Goal: Transaction & Acquisition: Purchase product/service

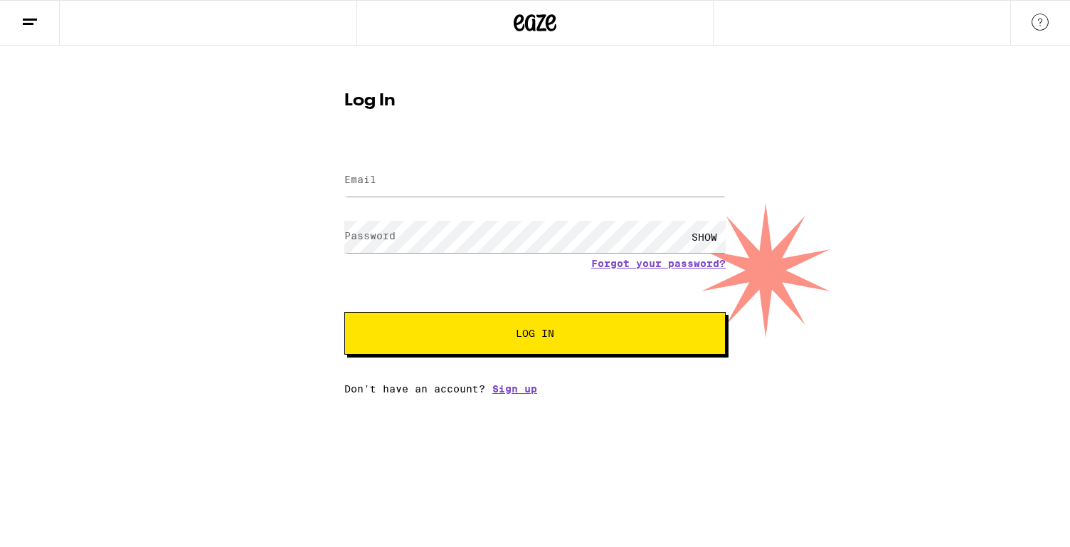
click at [536, 325] on button "Log In" at bounding box center [534, 333] width 381 height 43
click at [436, 191] on input "Email" at bounding box center [534, 180] width 381 height 32
click at [471, 323] on button "Log In" at bounding box center [534, 333] width 381 height 43
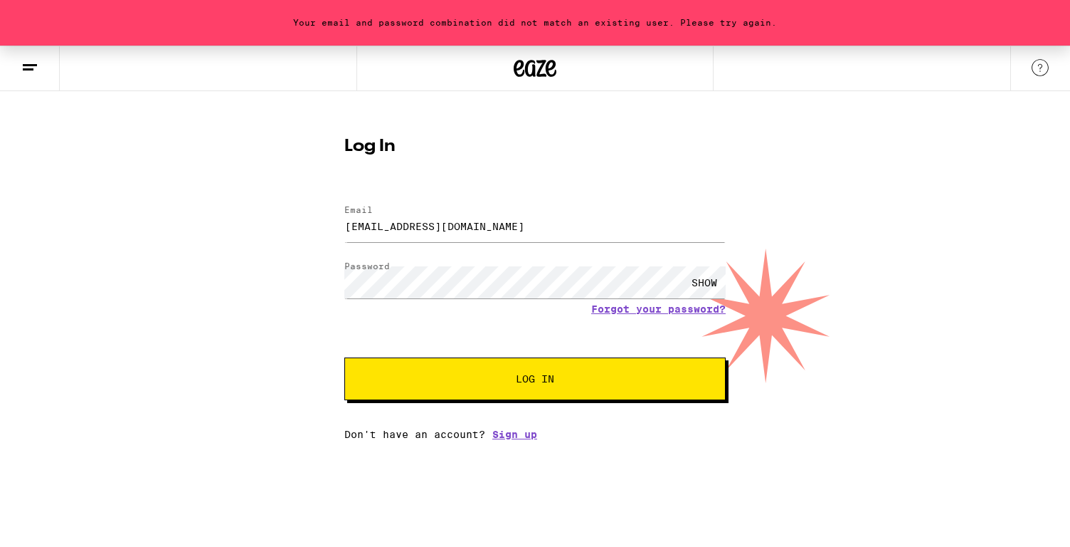
click at [436, 242] on div "chrisgrahamlai16@gmail.com" at bounding box center [534, 226] width 381 height 42
click at [427, 224] on input "chrisgrahamlai16@gmail.com" at bounding box center [534, 226] width 381 height 32
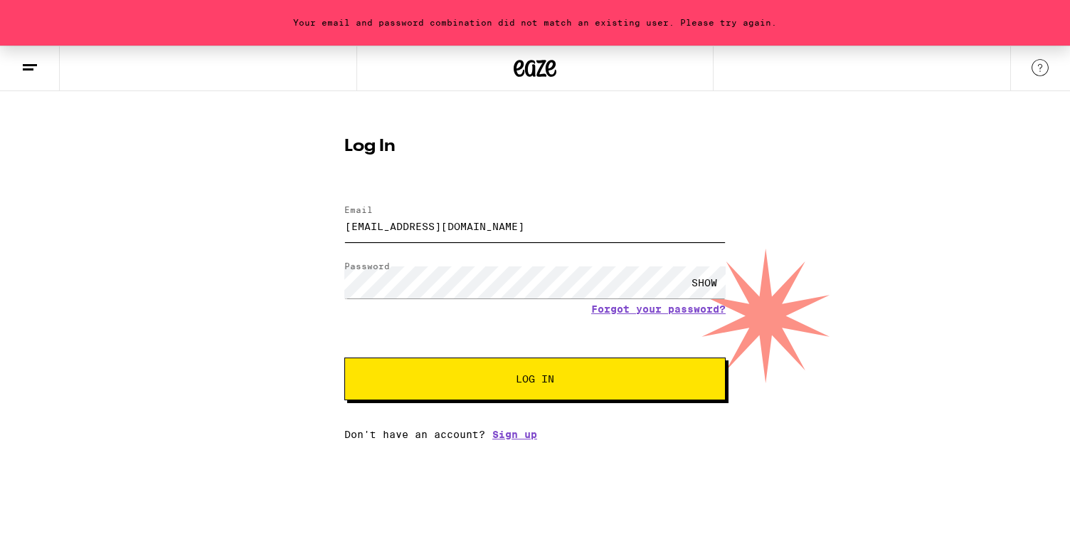
click at [427, 224] on input "chrisgrahamlai16@gmail.com" at bounding box center [534, 226] width 381 height 32
type input "cgrahamlai16@gmail.com"
click at [344, 357] on button "Log In" at bounding box center [534, 378] width 381 height 43
click at [439, 301] on div "SHOW" at bounding box center [534, 282] width 381 height 42
click at [628, 312] on link "Forgot your password?" at bounding box center [658, 308] width 135 height 11
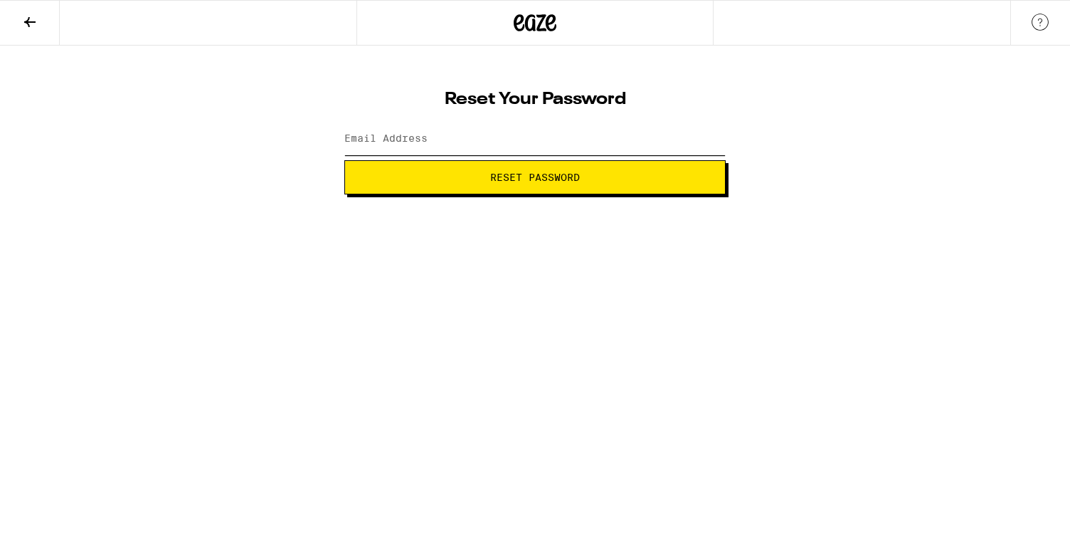
click at [487, 142] on input "Email Address" at bounding box center [534, 139] width 381 height 32
type input "chrisgrahamlai16@gmail.com"
click at [475, 184] on button "Reset Password" at bounding box center [534, 177] width 381 height 34
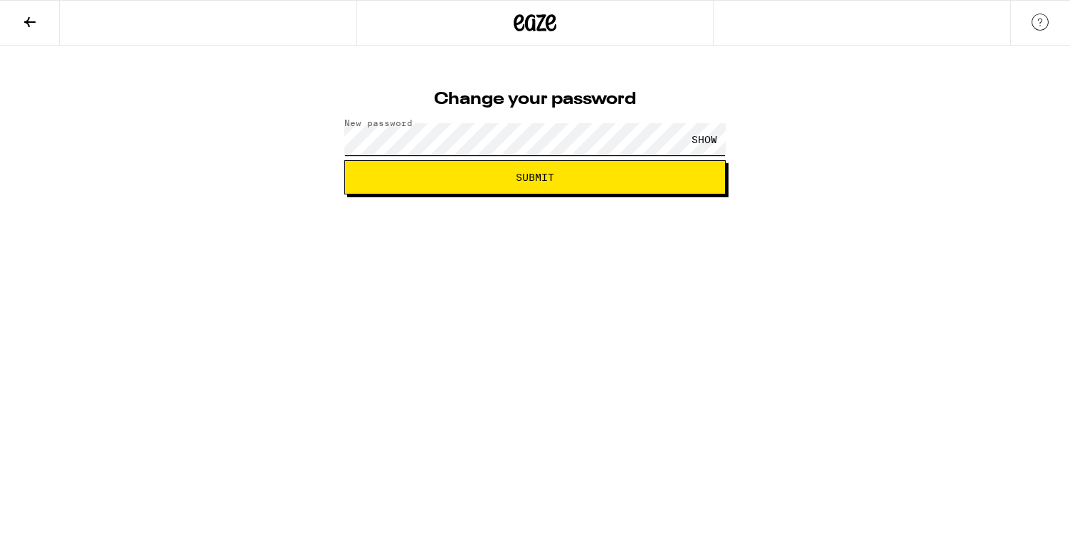
click at [344, 160] on button "Submit" at bounding box center [534, 177] width 381 height 34
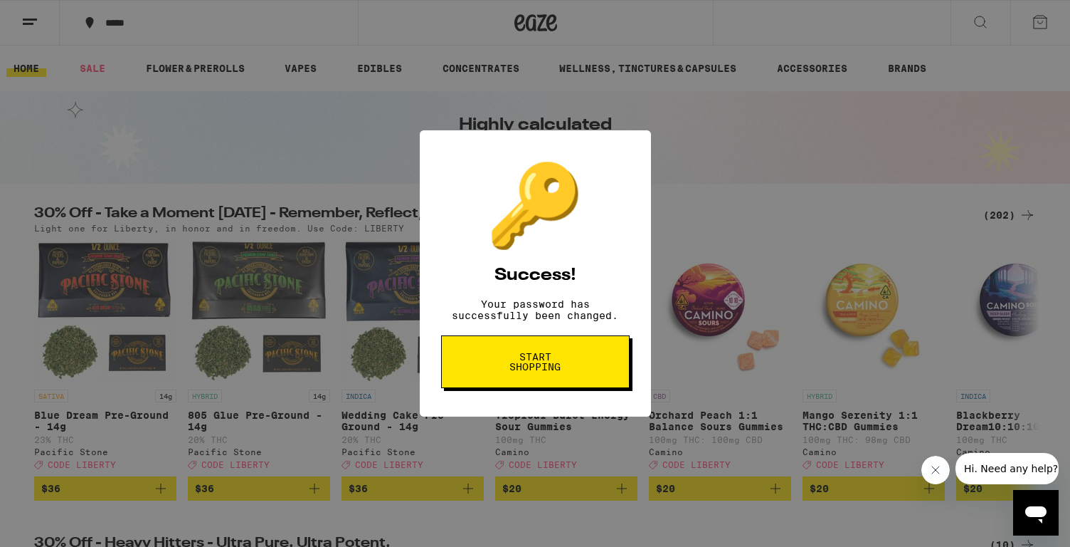
click at [566, 385] on button "Start shopping" at bounding box center [535, 361] width 189 height 53
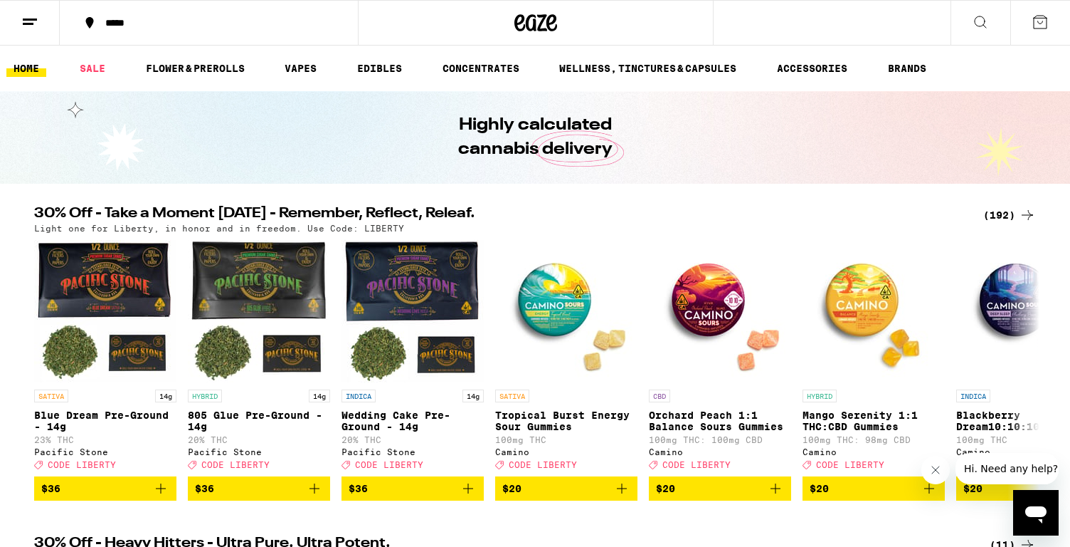
click at [112, 30] on button "*****" at bounding box center [209, 22] width 298 height 43
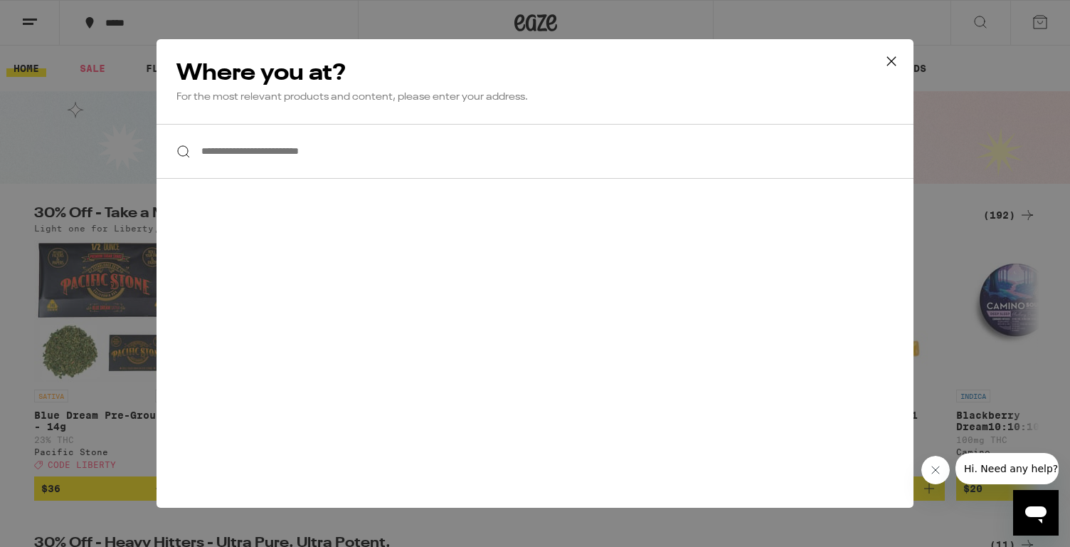
click at [316, 144] on input "**********" at bounding box center [535, 151] width 757 height 55
click at [238, 162] on input "**********" at bounding box center [535, 151] width 757 height 55
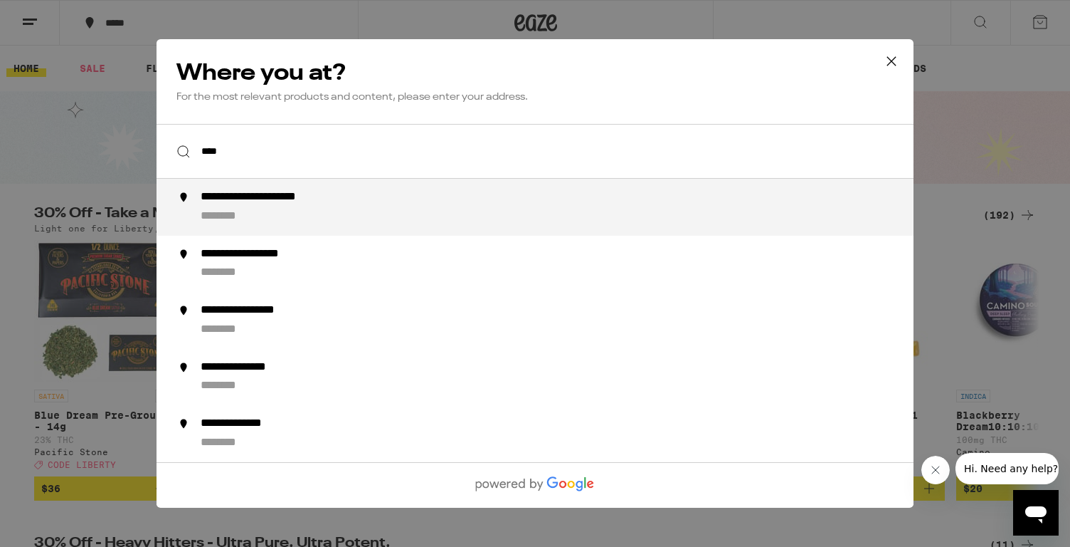
click at [266, 208] on div "**********" at bounding box center [564, 207] width 726 height 34
type input "**********"
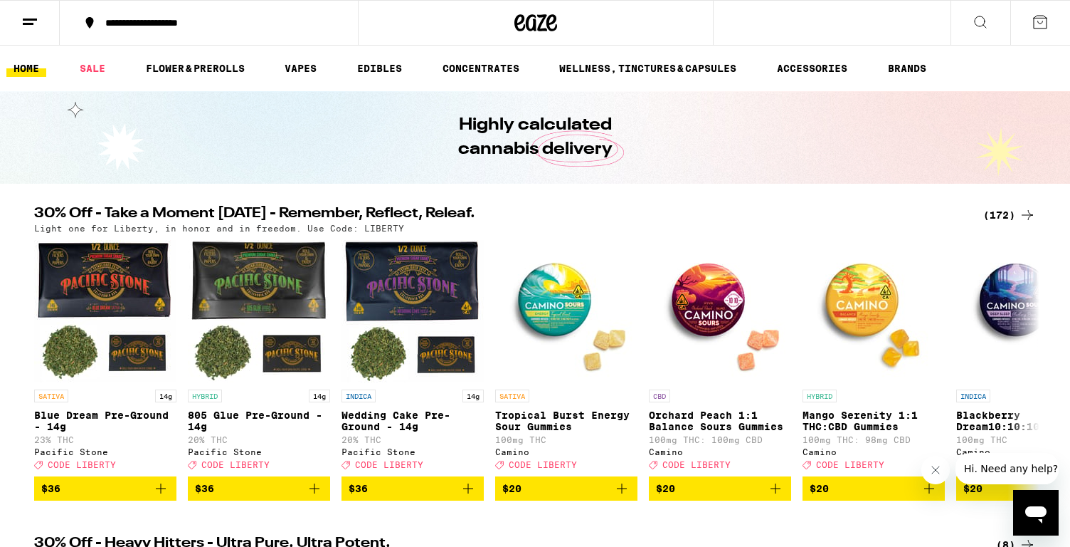
click at [32, 24] on icon at bounding box center [29, 22] width 17 height 17
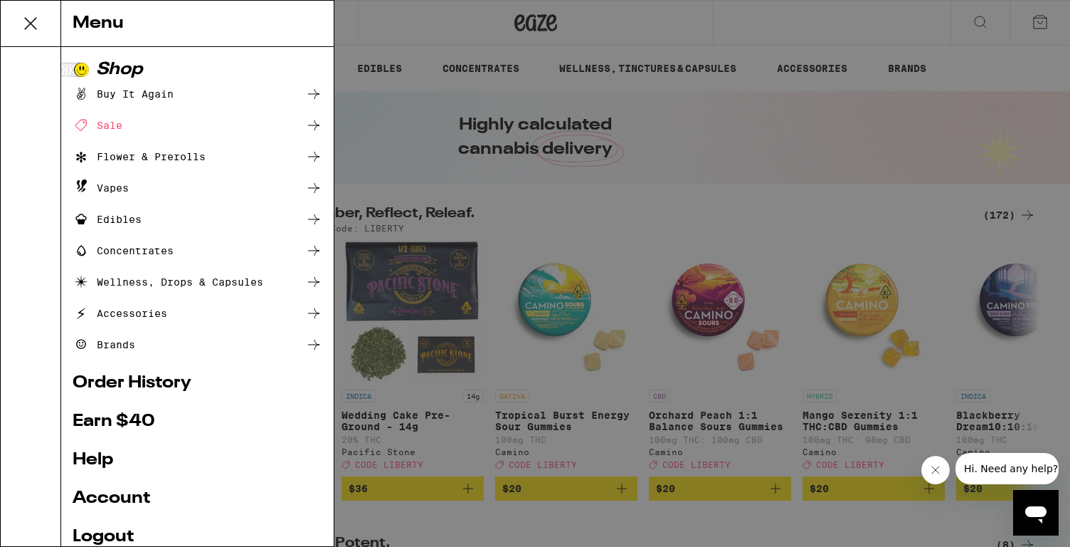
click at [32, 24] on icon at bounding box center [30, 23] width 11 height 11
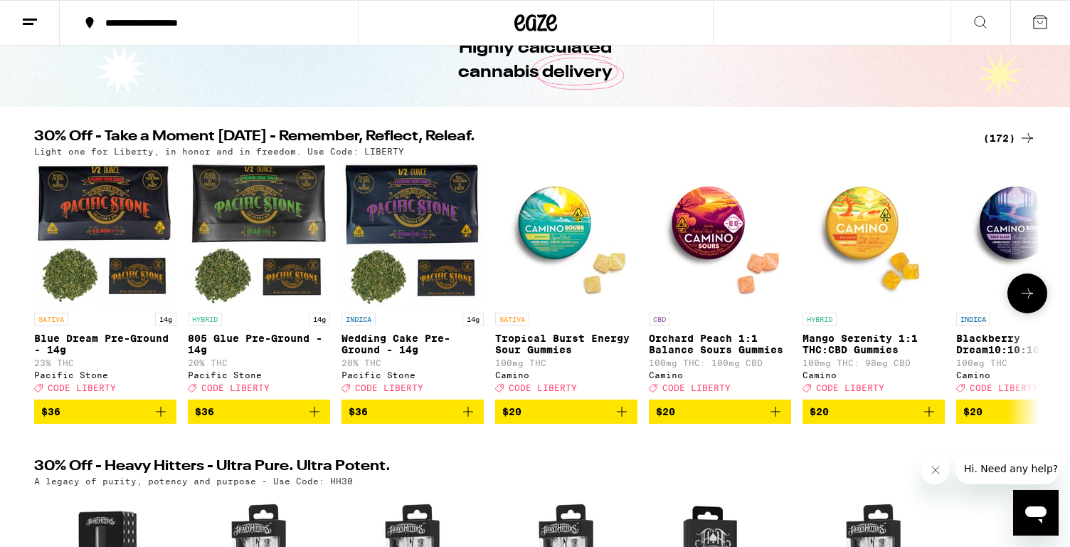
scroll to position [86, 0]
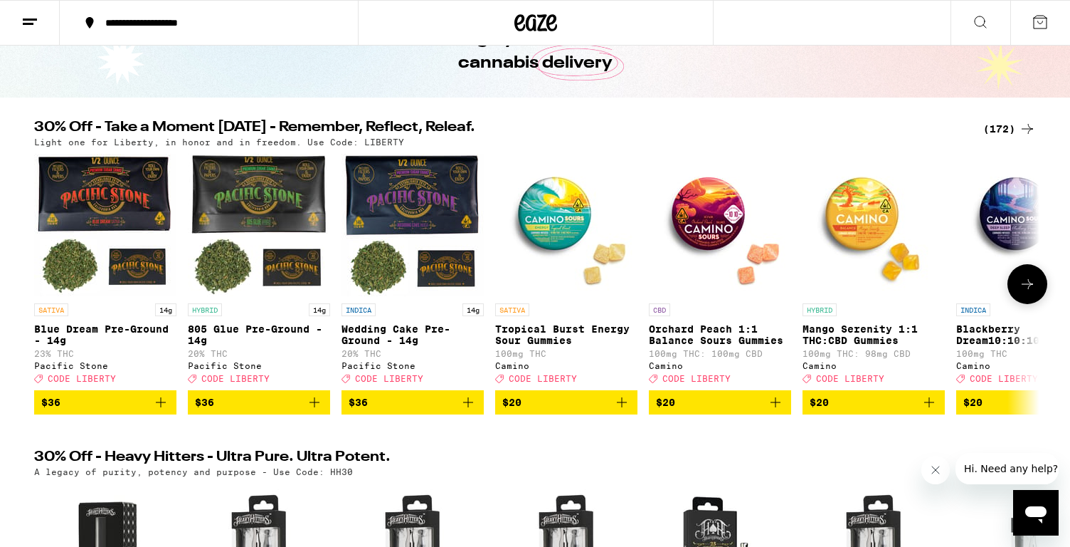
click at [697, 344] on p "Orchard Peach 1:1 Balance Sours Gummies" at bounding box center [720, 334] width 142 height 23
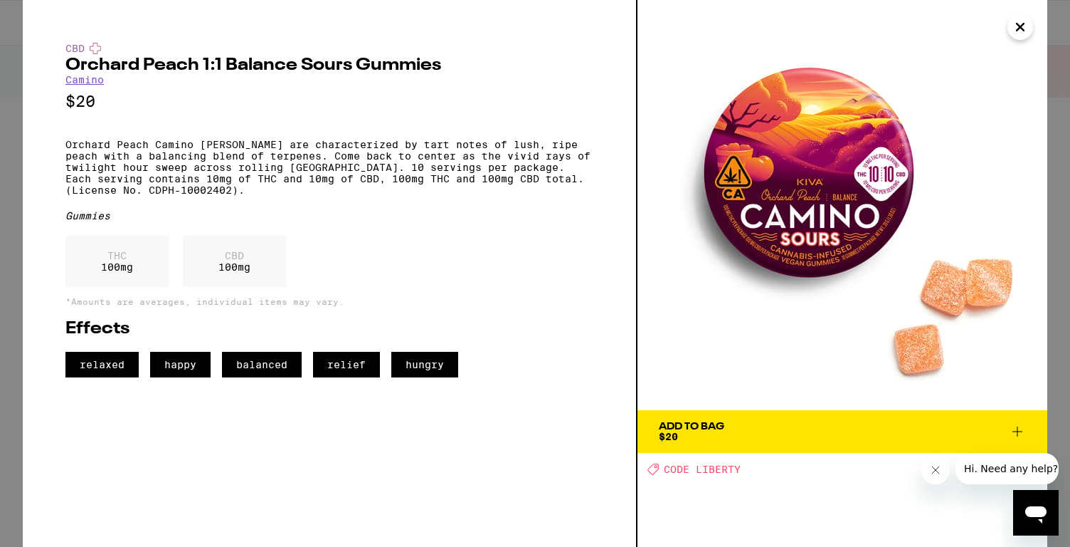
click at [693, 423] on div "Add To Bag" at bounding box center [691, 426] width 65 height 10
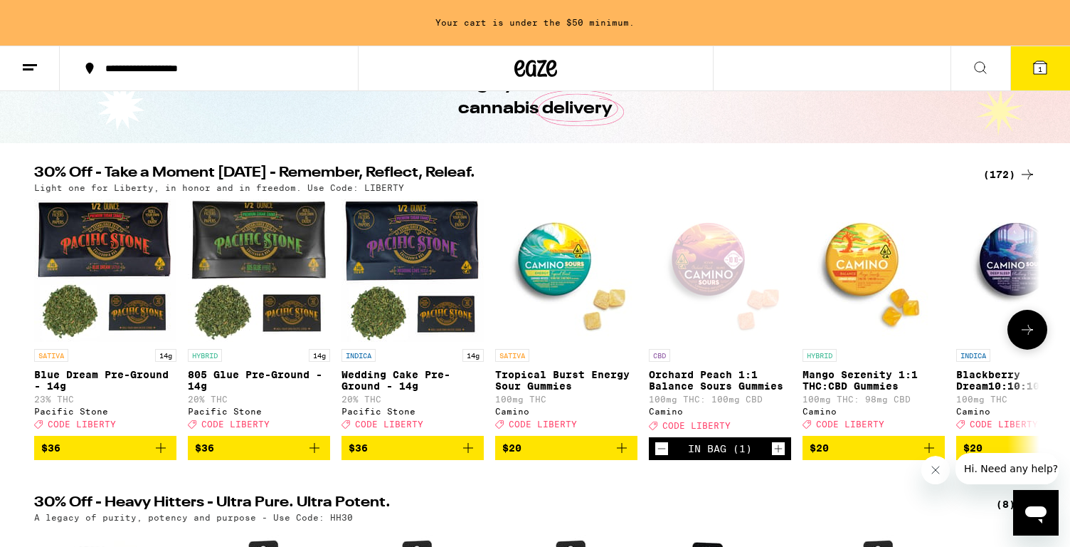
scroll to position [132, 0]
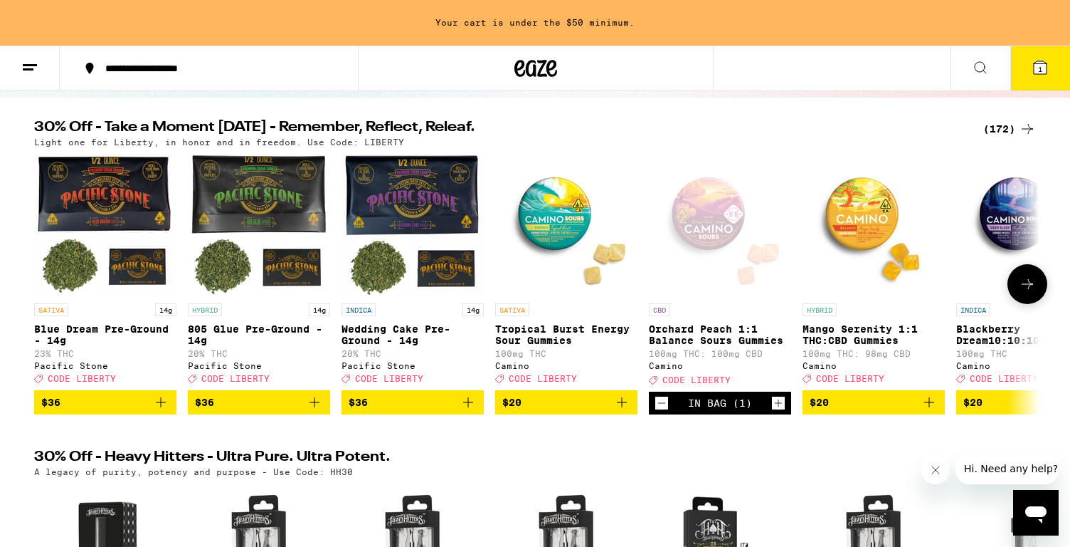
click at [1025, 292] on icon at bounding box center [1027, 283] width 17 height 17
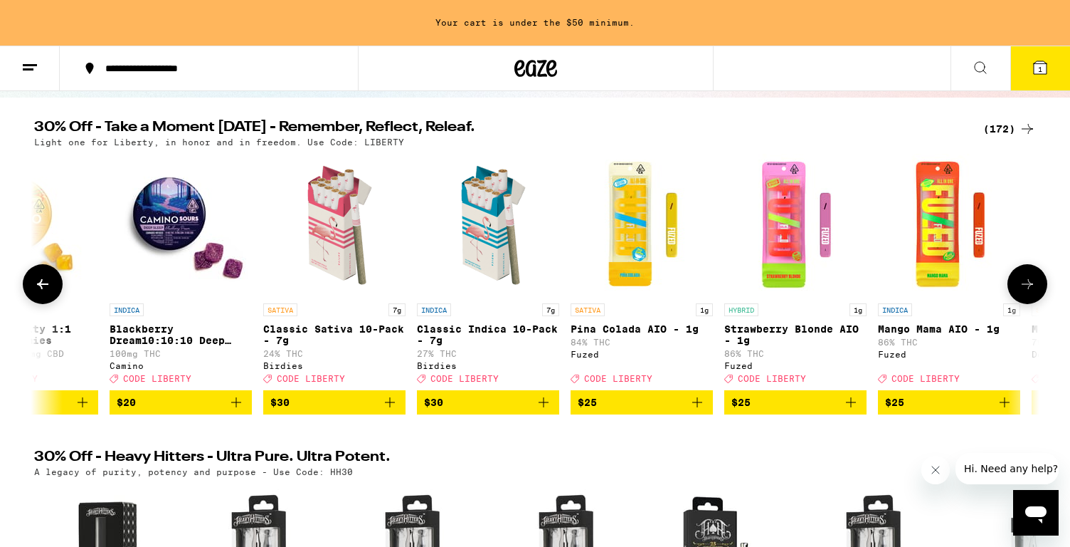
click at [1025, 292] on icon at bounding box center [1027, 283] width 17 height 17
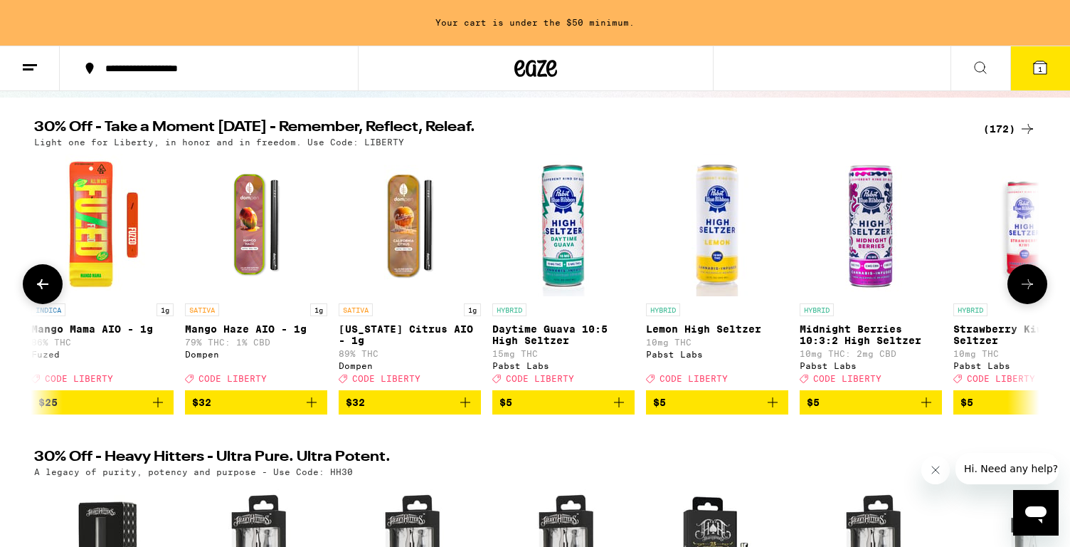
click at [1025, 292] on icon at bounding box center [1027, 283] width 17 height 17
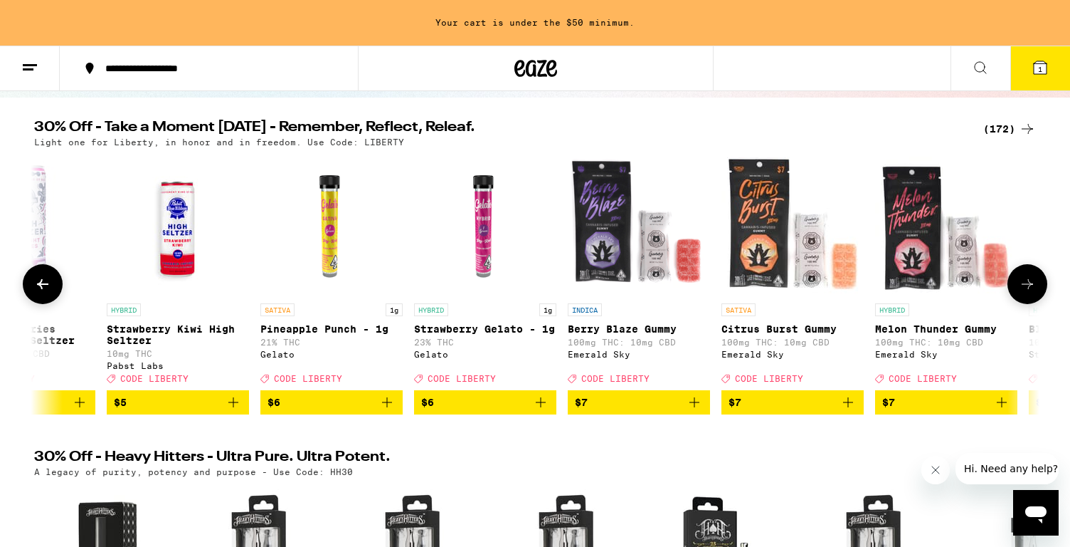
click at [1025, 292] on icon at bounding box center [1027, 283] width 17 height 17
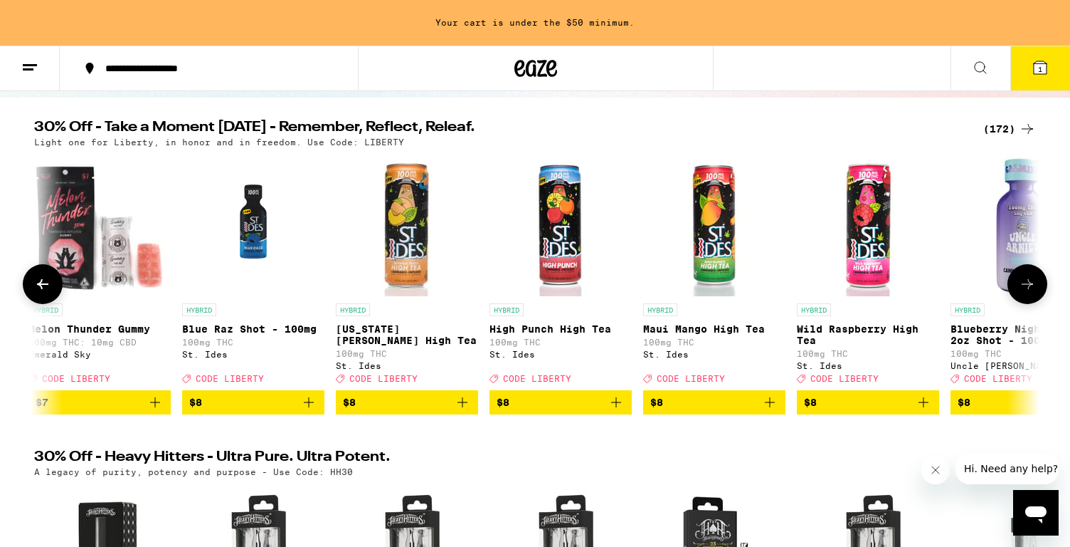
click at [1025, 292] on icon at bounding box center [1027, 283] width 17 height 17
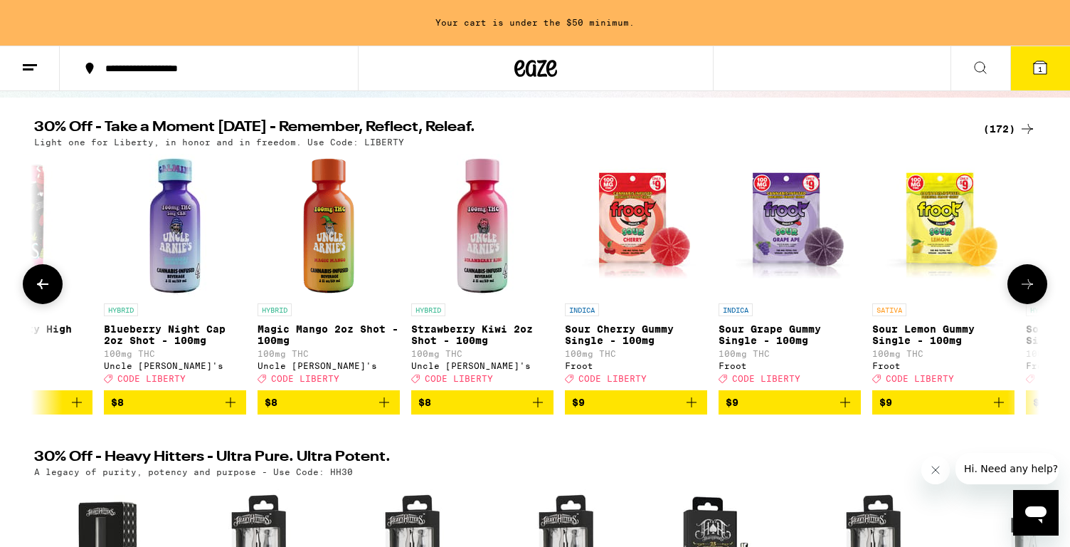
click at [1025, 292] on icon at bounding box center [1027, 283] width 17 height 17
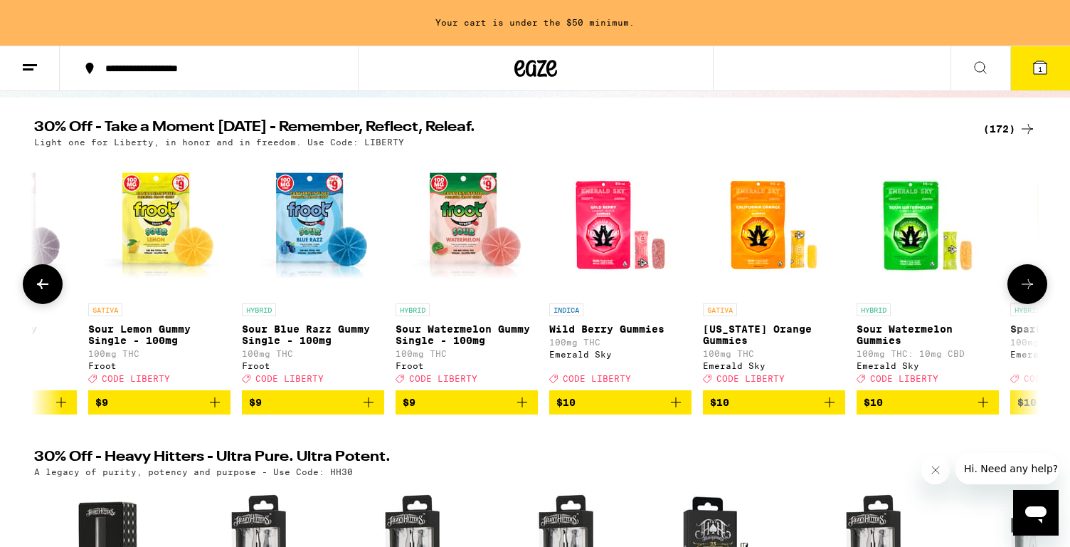
click at [1025, 292] on icon at bounding box center [1027, 283] width 17 height 17
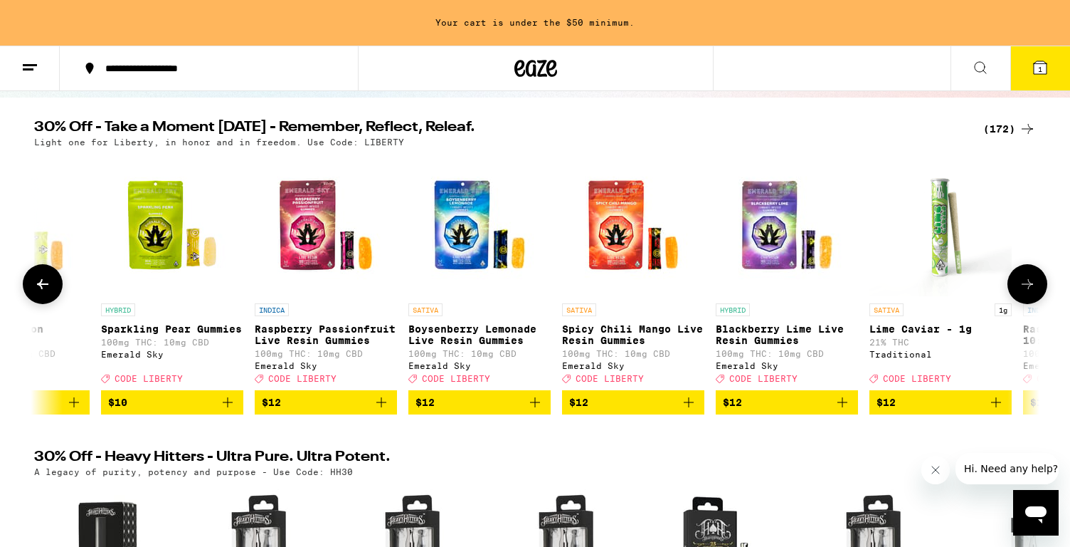
click at [1025, 292] on icon at bounding box center [1027, 283] width 17 height 17
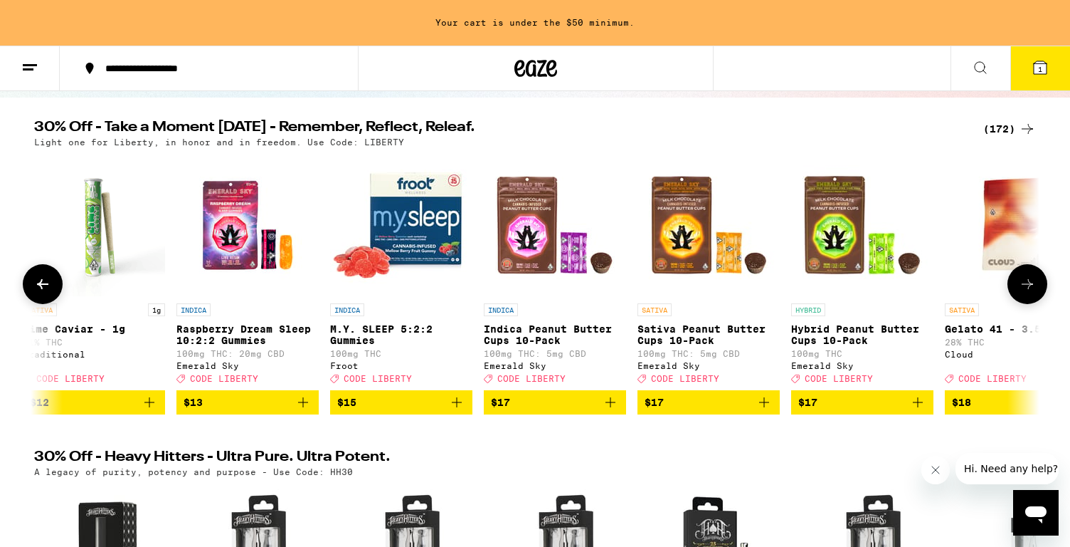
click at [1025, 292] on icon at bounding box center [1027, 283] width 17 height 17
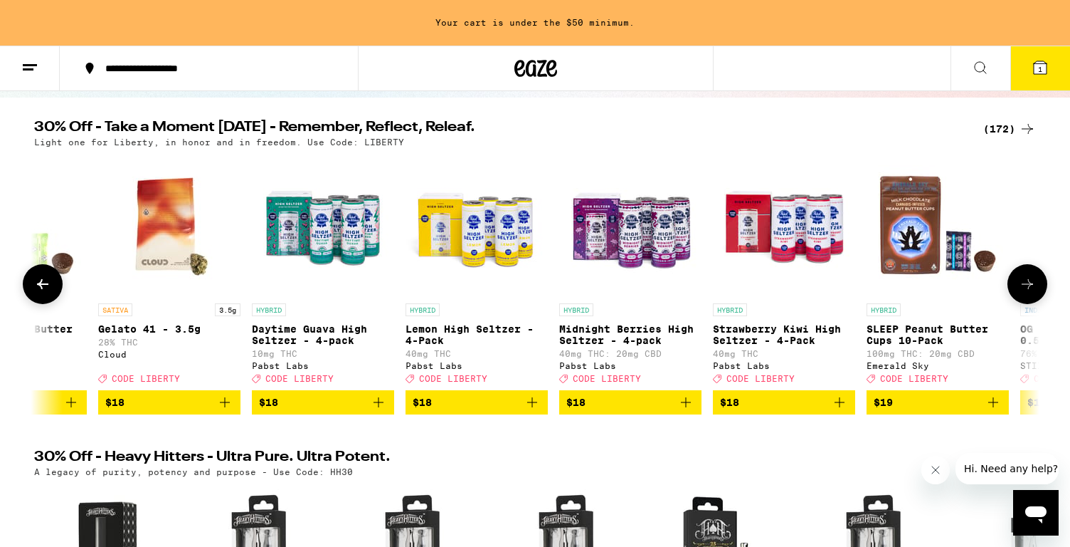
click at [1025, 292] on icon at bounding box center [1027, 283] width 17 height 17
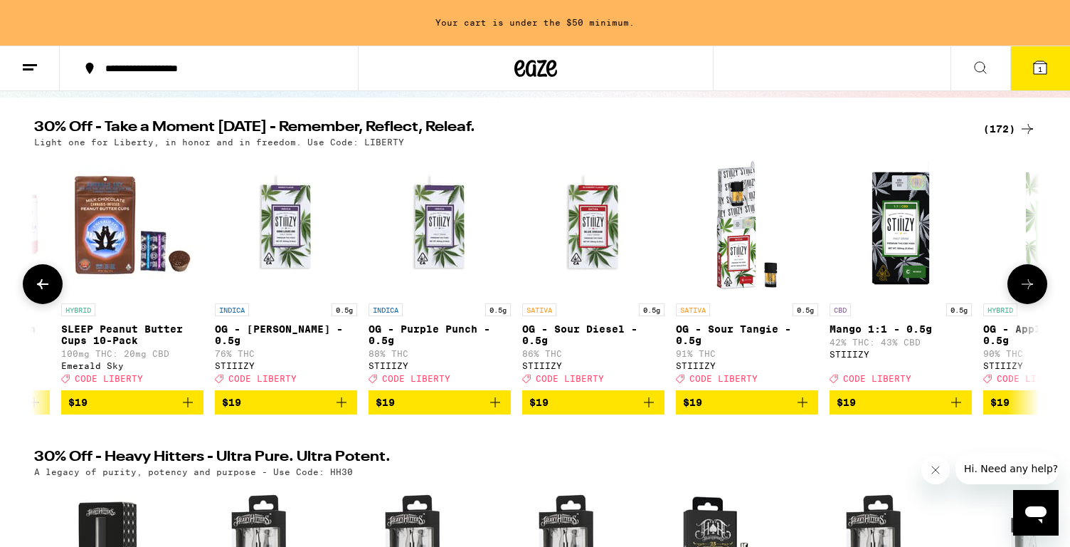
click at [1025, 292] on icon at bounding box center [1027, 283] width 17 height 17
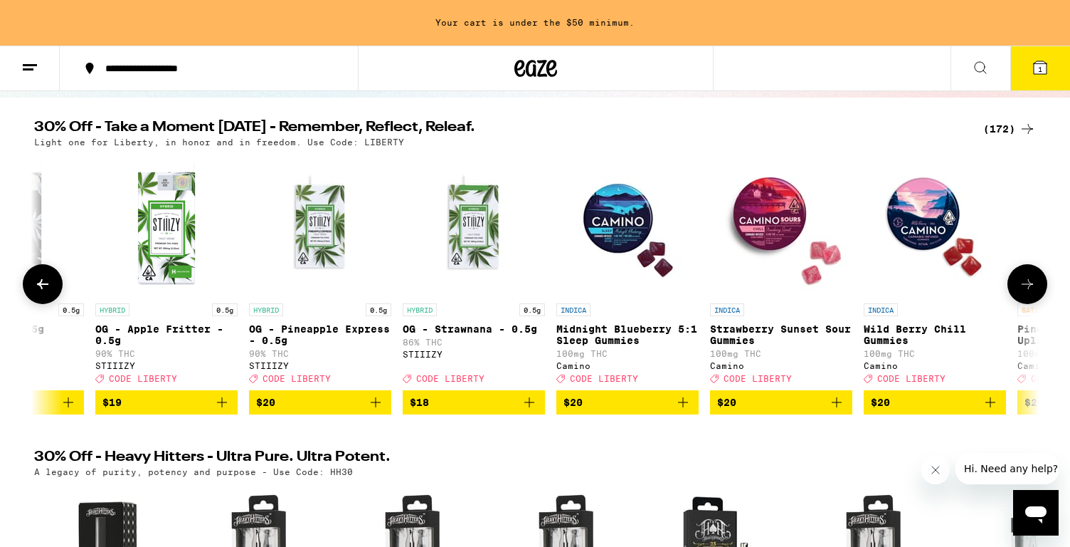
click at [1025, 292] on icon at bounding box center [1027, 283] width 17 height 17
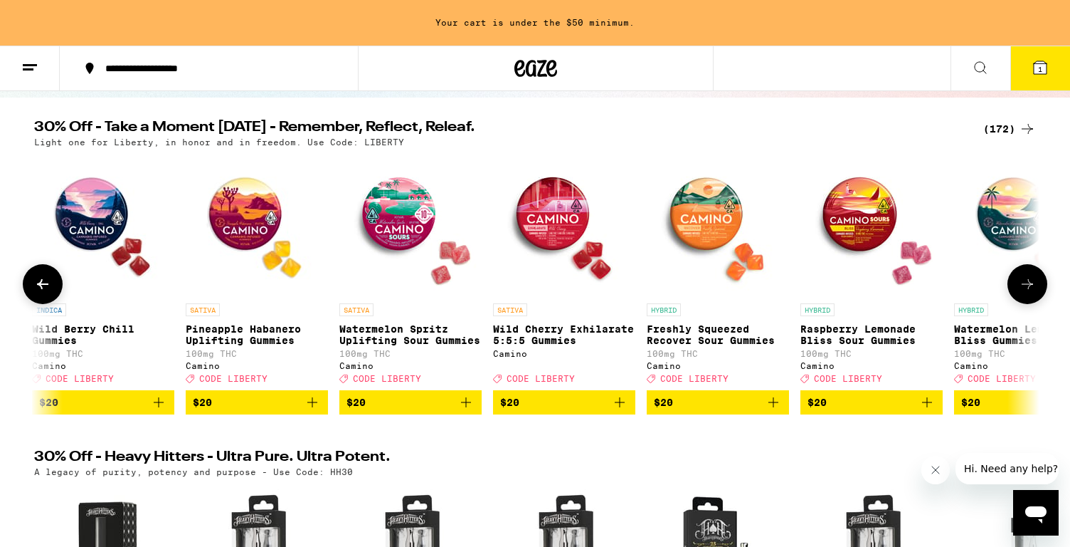
click at [1026, 292] on icon at bounding box center [1027, 283] width 17 height 17
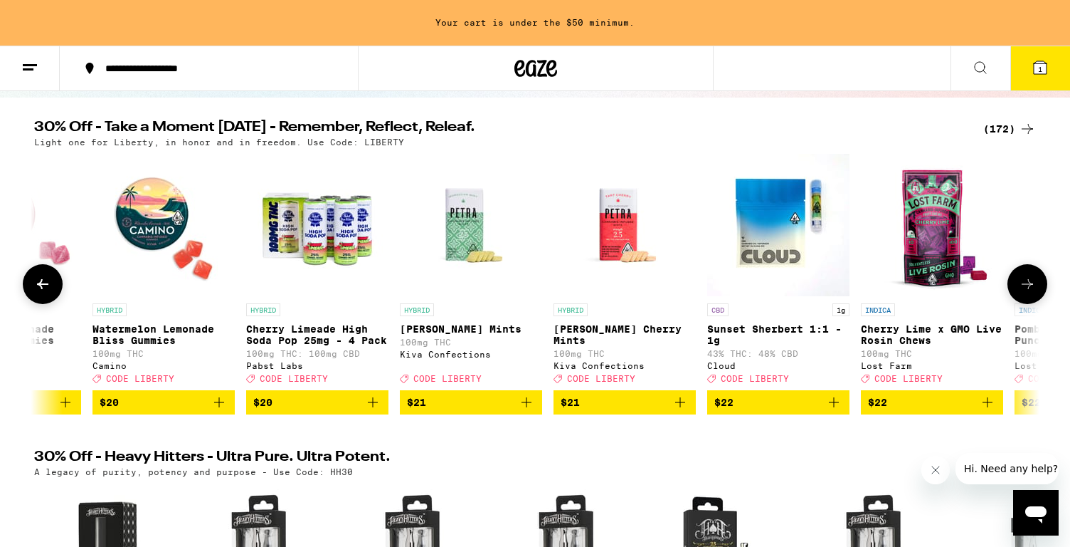
click at [1026, 292] on icon at bounding box center [1027, 283] width 17 height 17
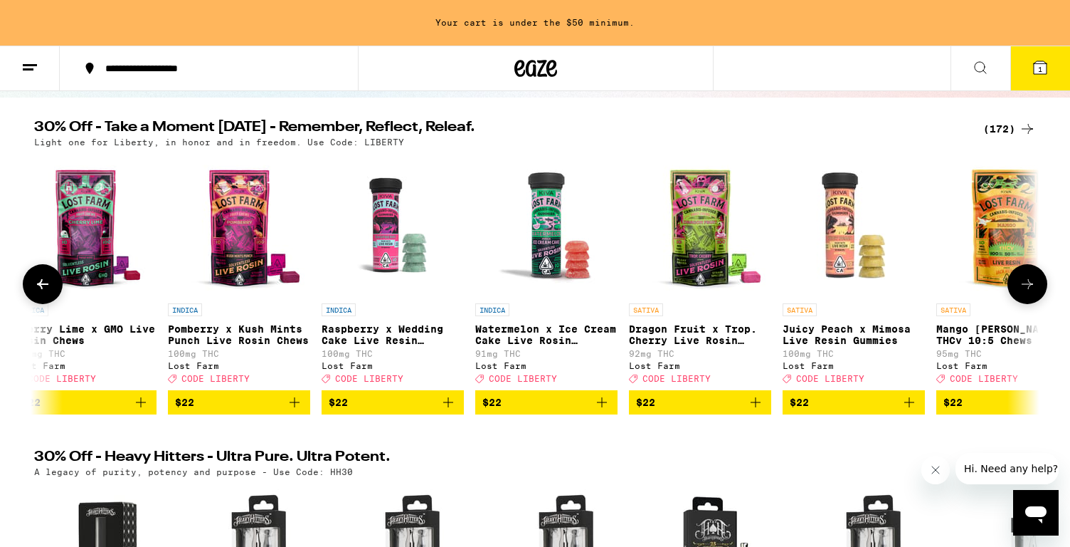
click at [1026, 292] on icon at bounding box center [1027, 283] width 17 height 17
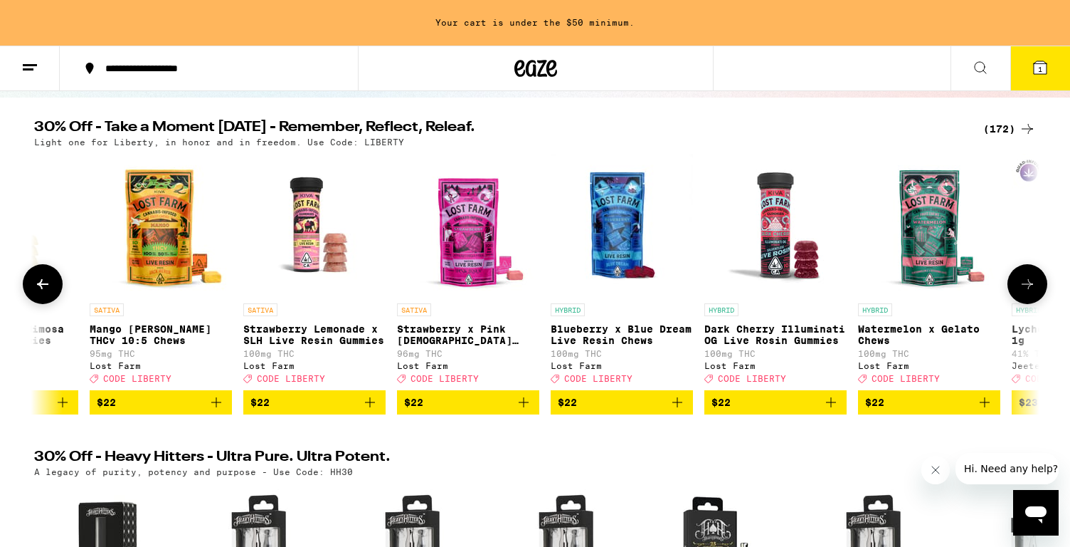
click at [1026, 292] on icon at bounding box center [1027, 283] width 17 height 17
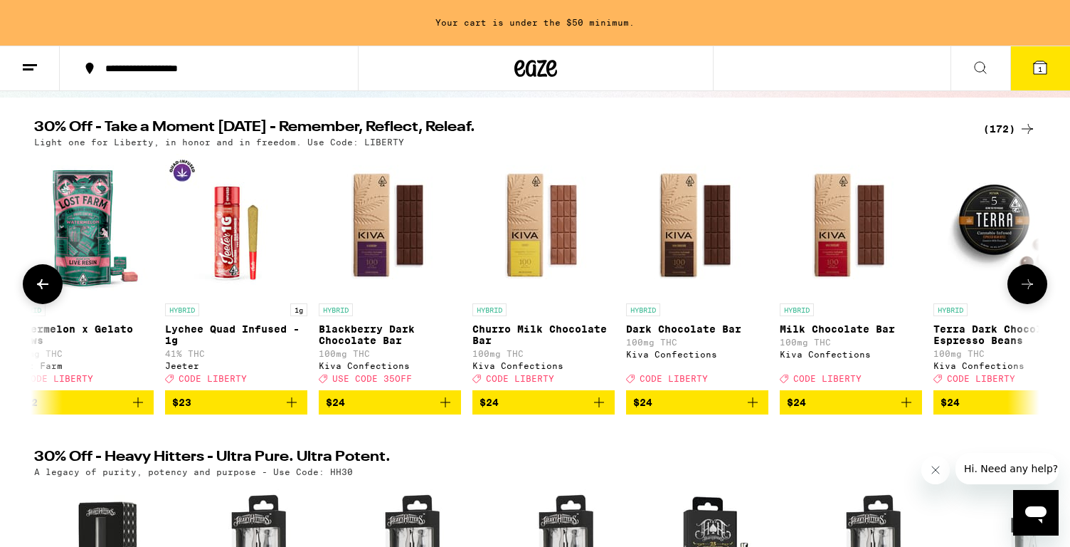
click at [1026, 292] on icon at bounding box center [1027, 283] width 17 height 17
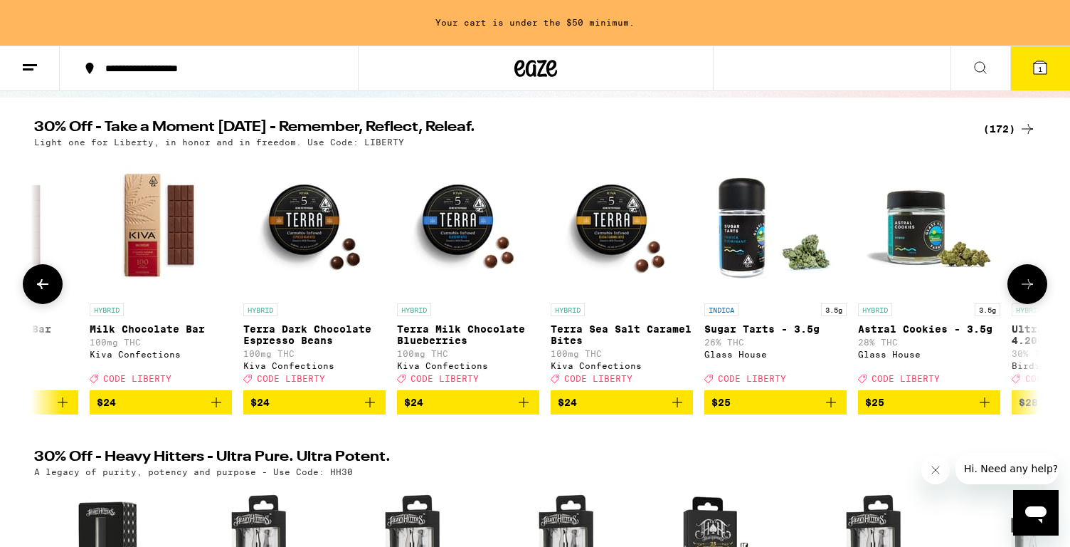
click at [1026, 292] on icon at bounding box center [1027, 283] width 17 height 17
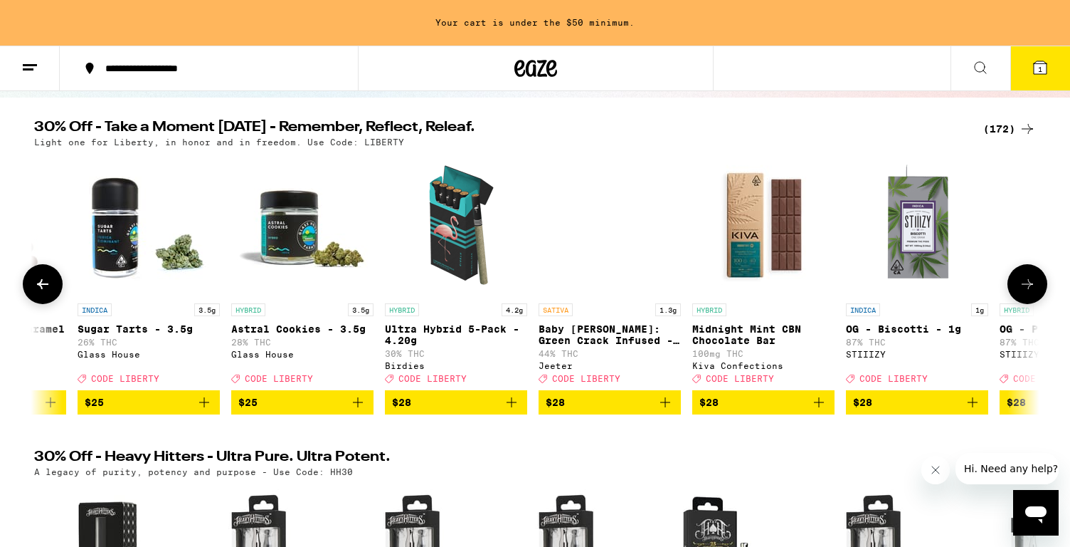
click at [1026, 292] on icon at bounding box center [1027, 283] width 17 height 17
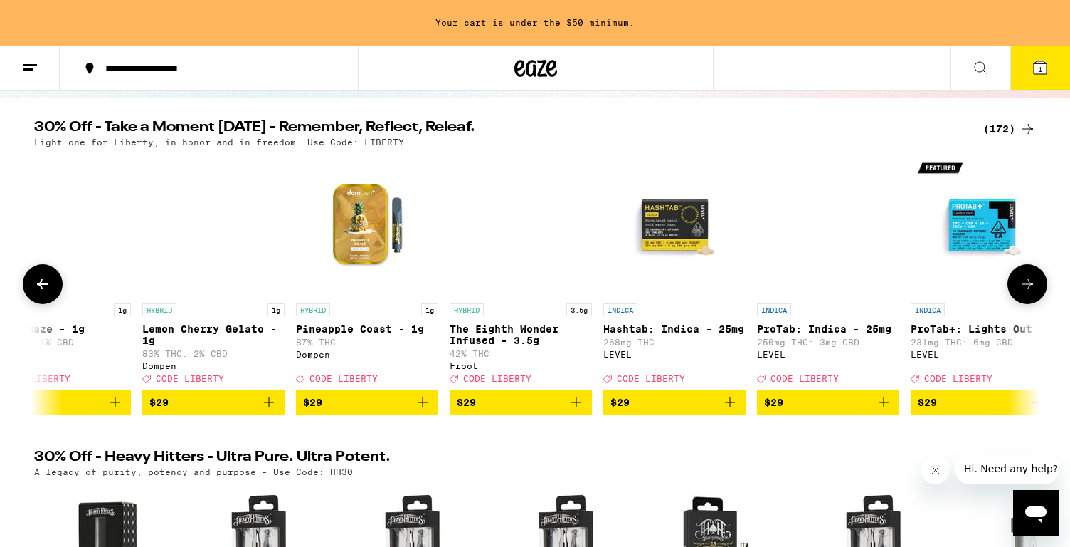
click at [1026, 292] on icon at bounding box center [1027, 283] width 17 height 17
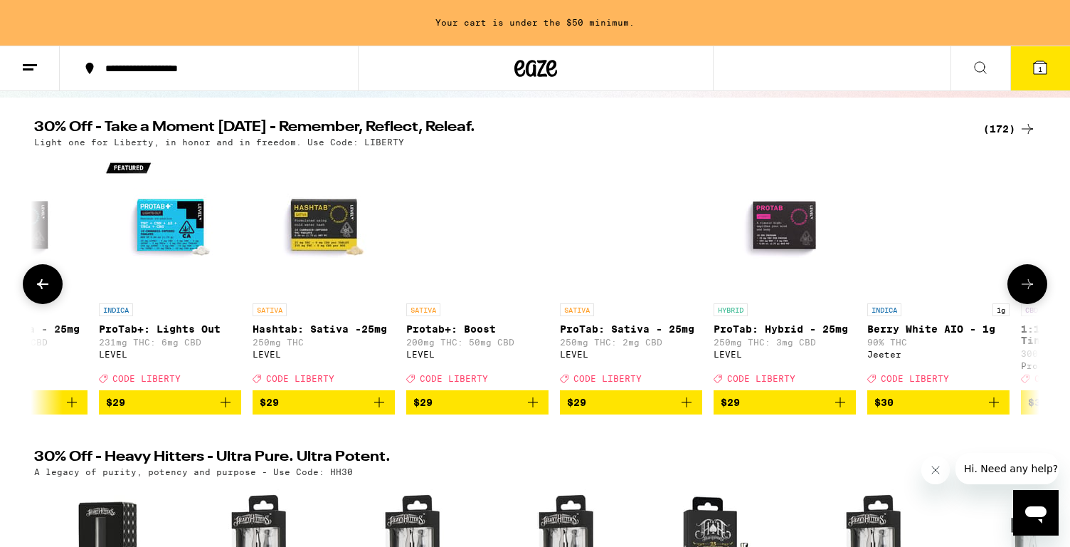
scroll to position [0, 16879]
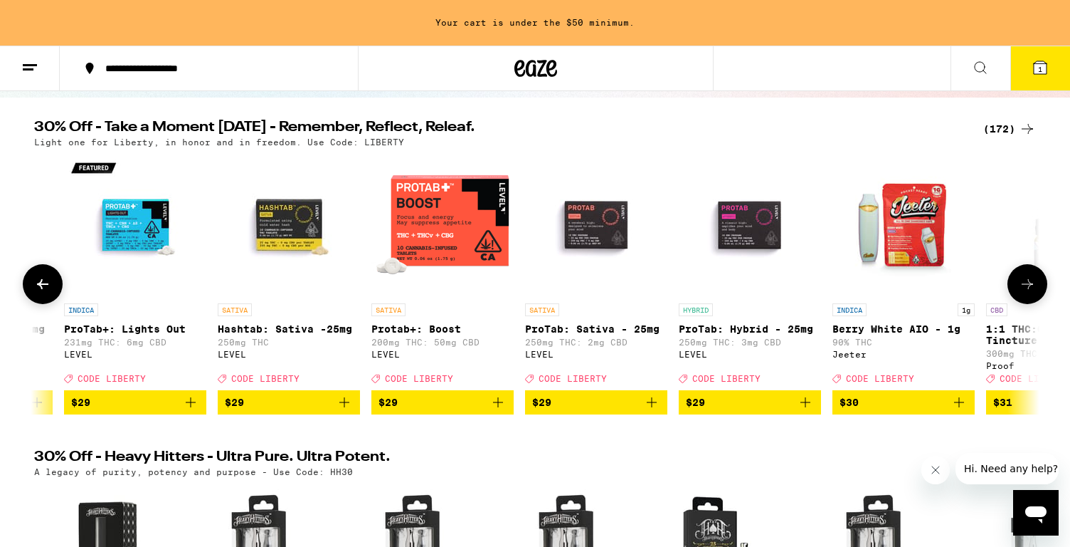
click at [37, 292] on icon at bounding box center [42, 283] width 17 height 17
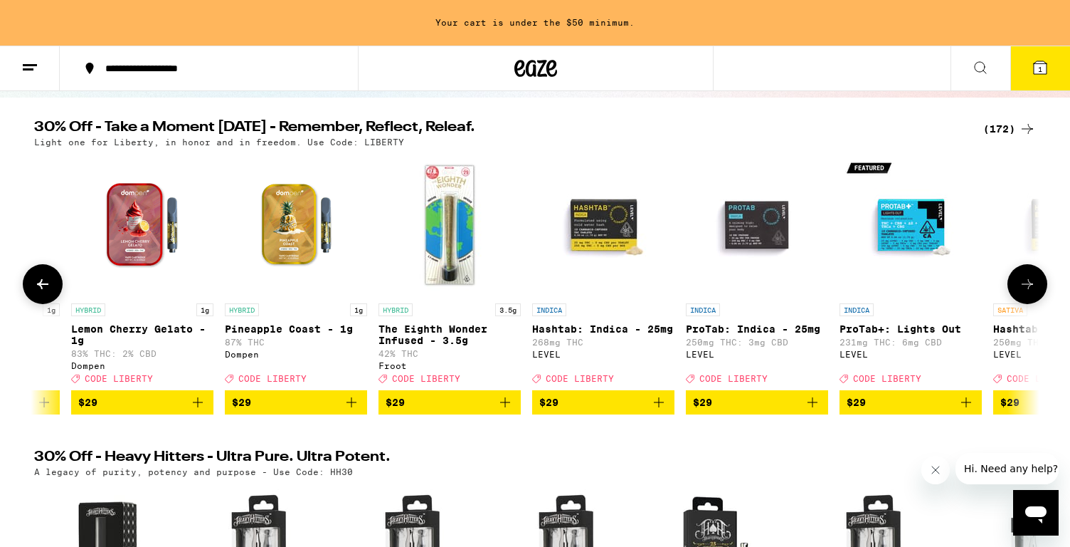
scroll to position [0, 16032]
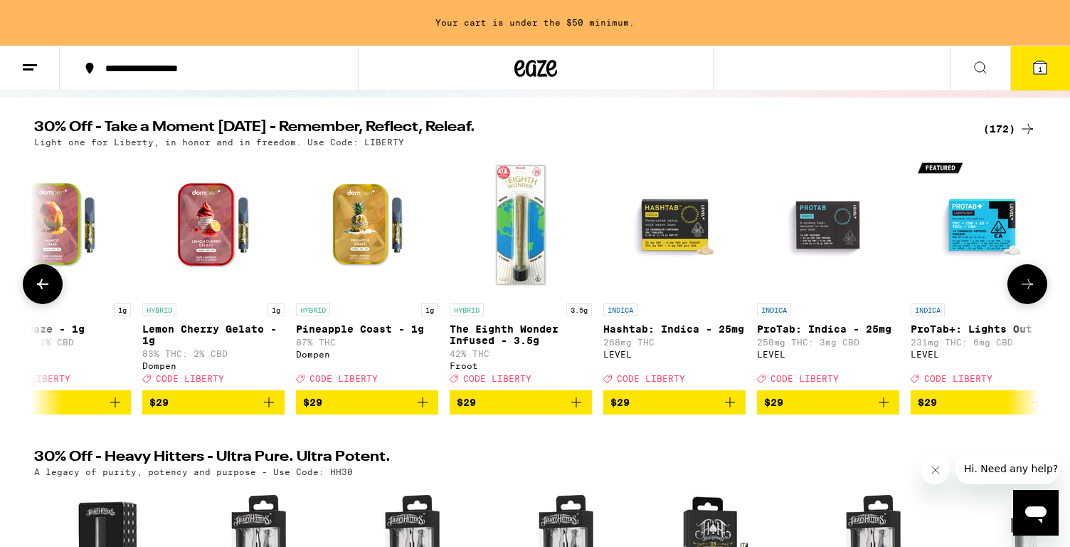
click at [45, 292] on icon at bounding box center [42, 283] width 17 height 17
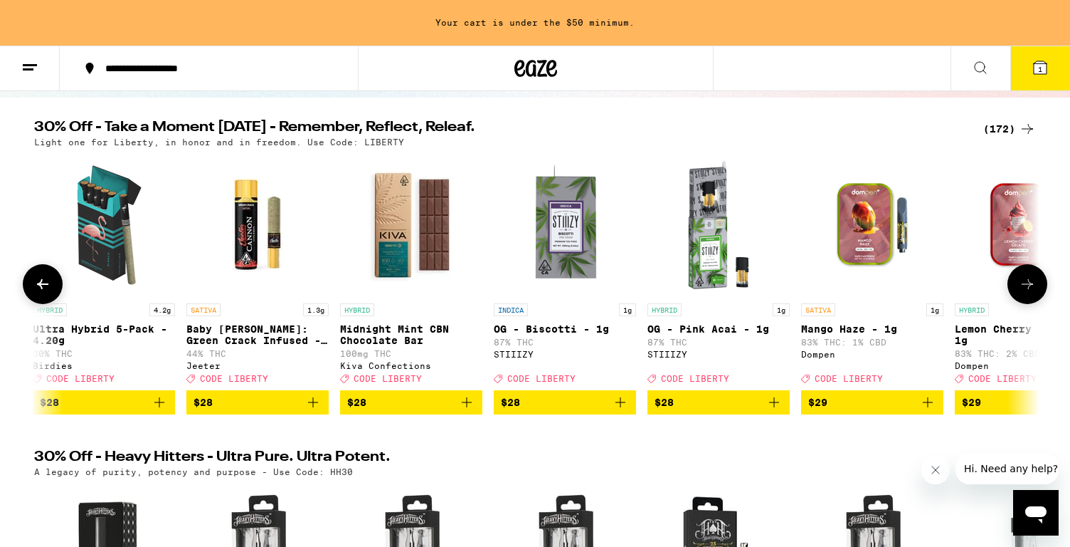
scroll to position [0, 15185]
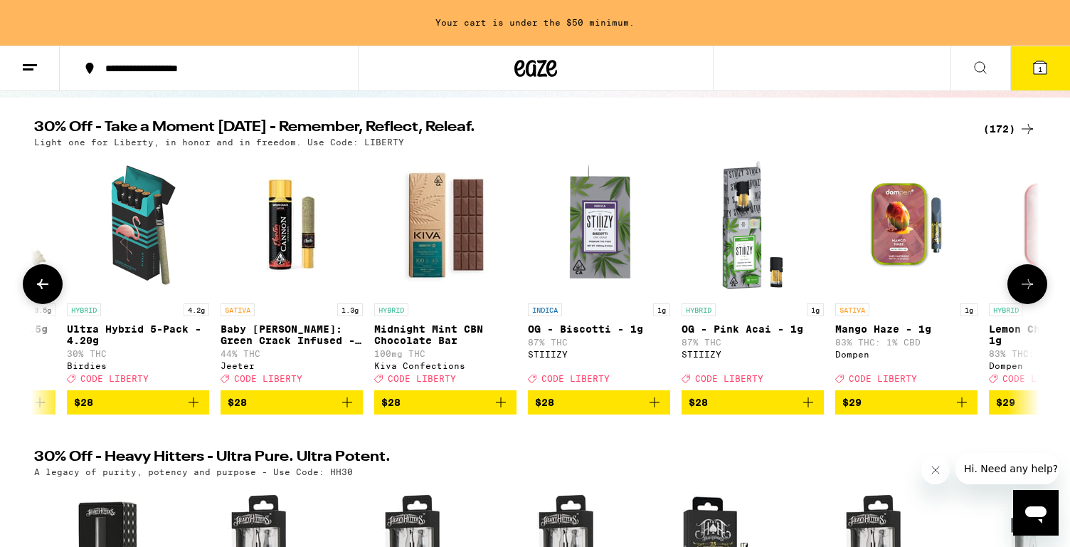
click at [1024, 284] on icon at bounding box center [1027, 283] width 17 height 17
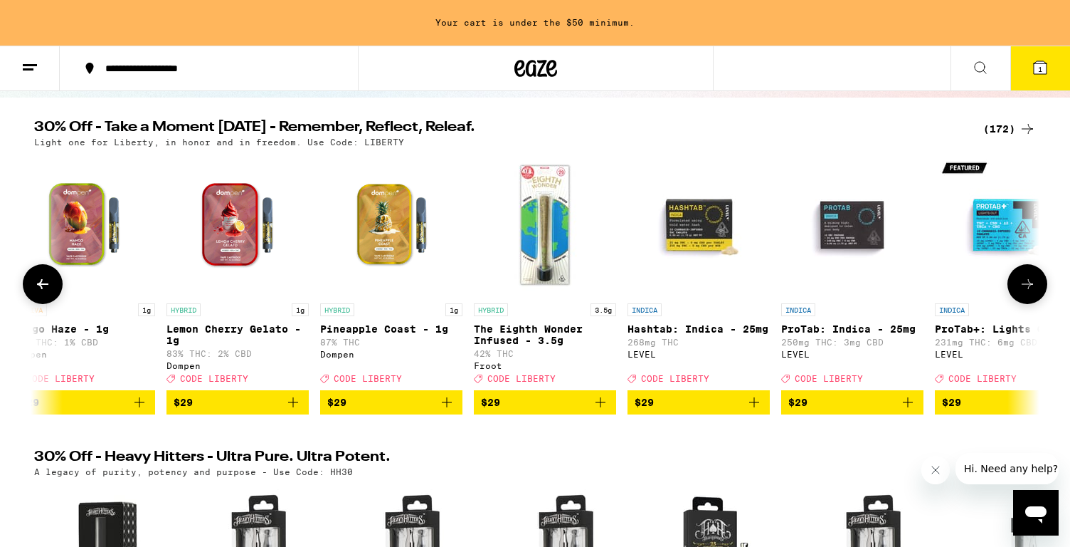
scroll to position [0, 16032]
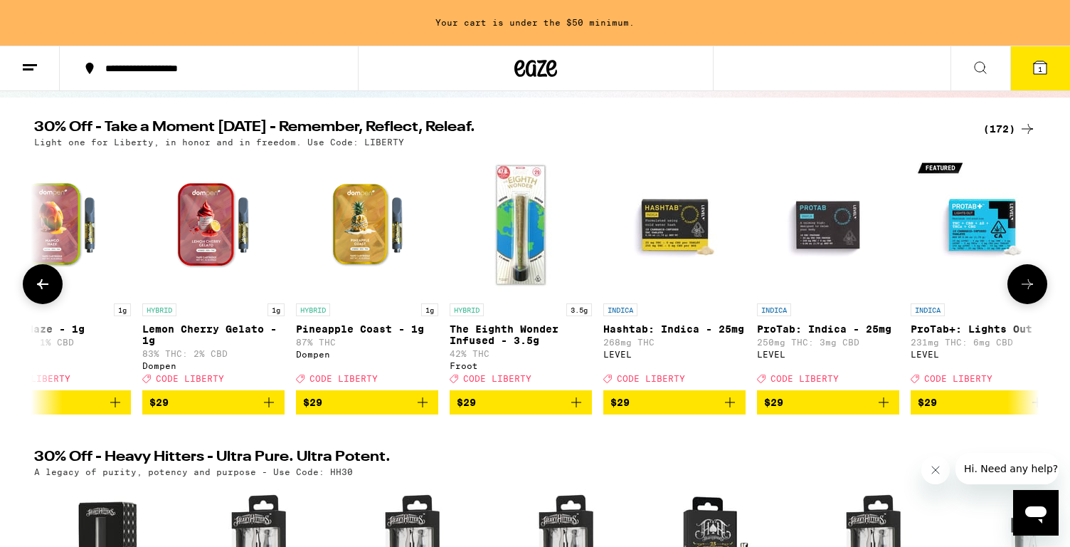
click at [348, 233] on img "Open page for Pineapple Coast - 1g from Dompen" at bounding box center [367, 225] width 142 height 142
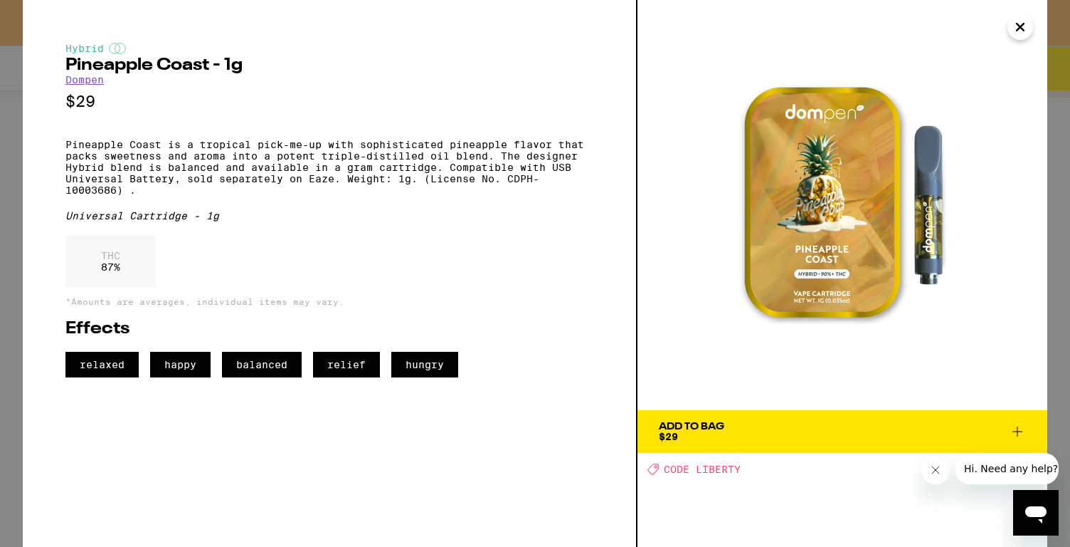
click at [789, 436] on span "Add To Bag $29" at bounding box center [842, 431] width 367 height 20
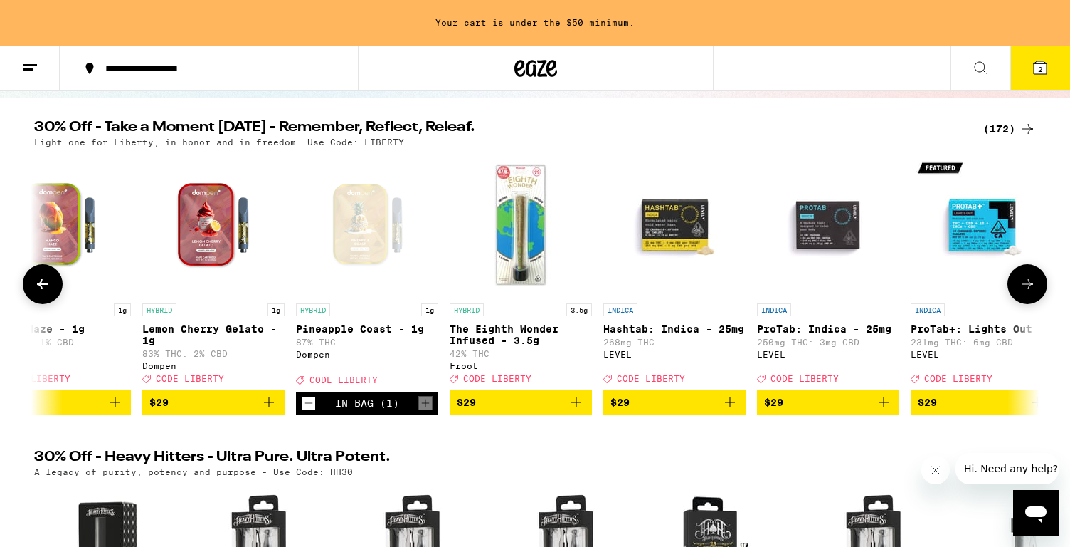
click at [49, 292] on icon at bounding box center [42, 283] width 17 height 17
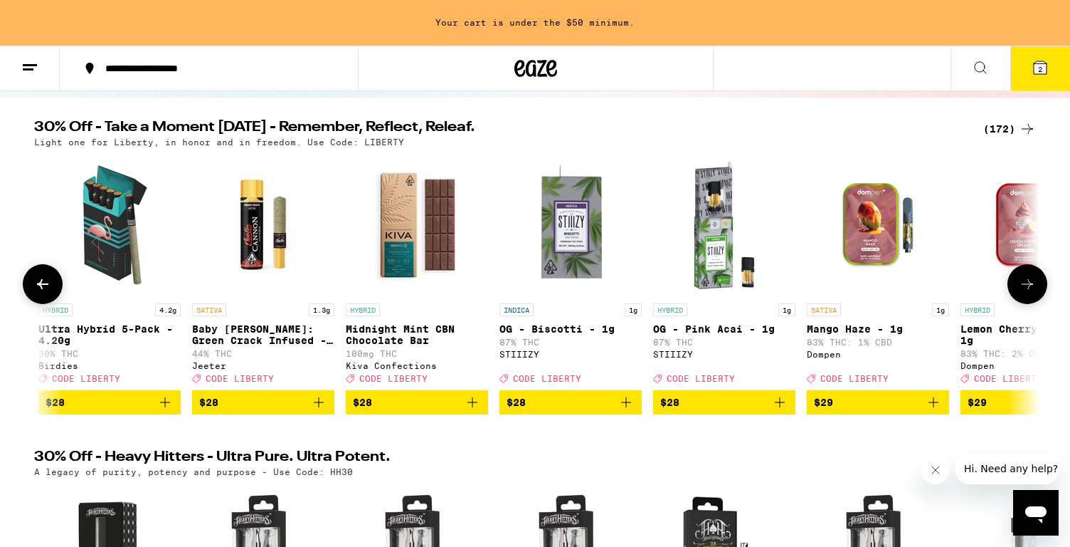
scroll to position [0, 15185]
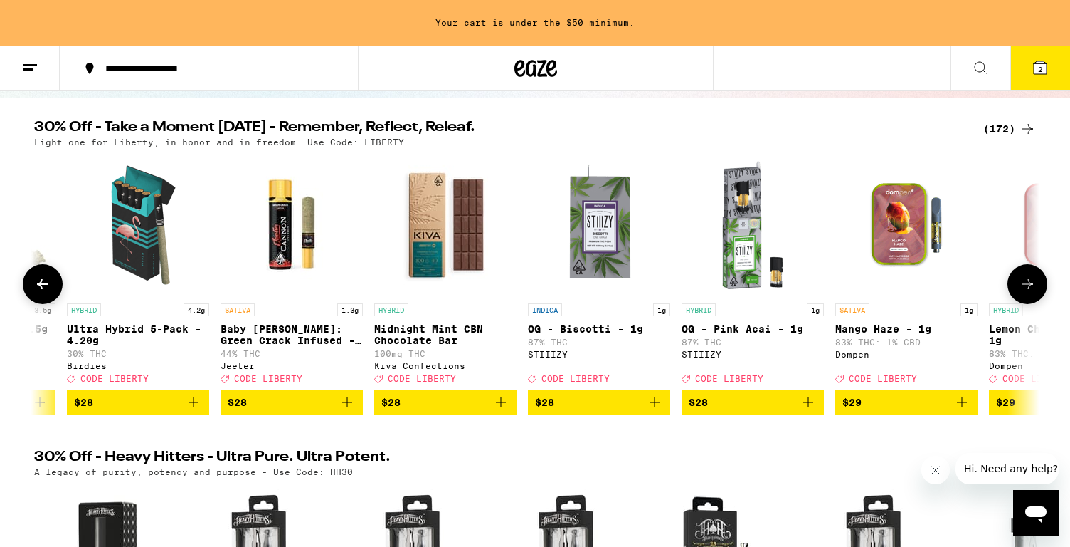
click at [576, 205] on img "Open page for OG - Biscotti - 1g from STIIIZY" at bounding box center [599, 225] width 142 height 142
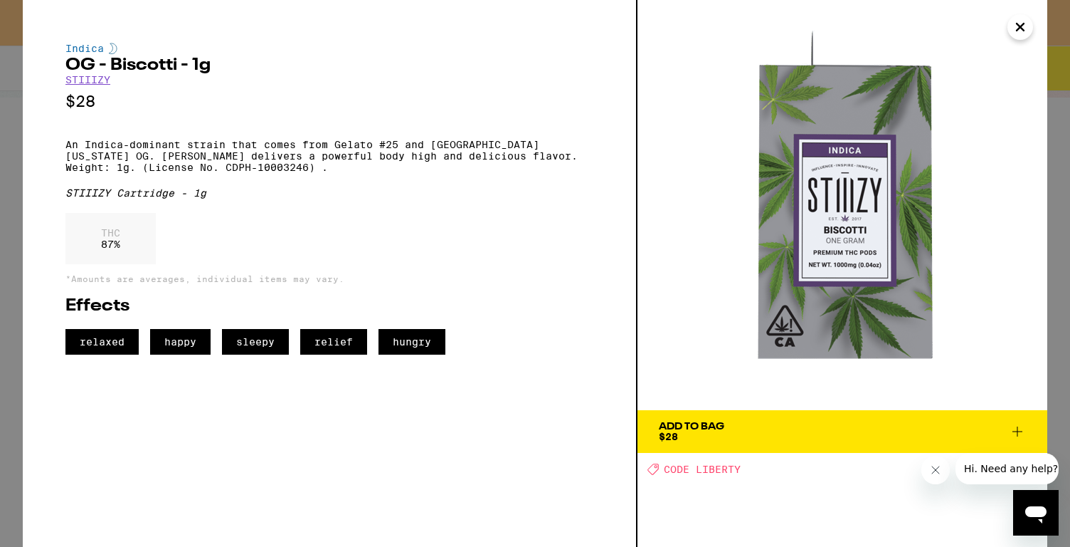
click at [766, 424] on span "Add To Bag $28" at bounding box center [842, 431] width 367 height 20
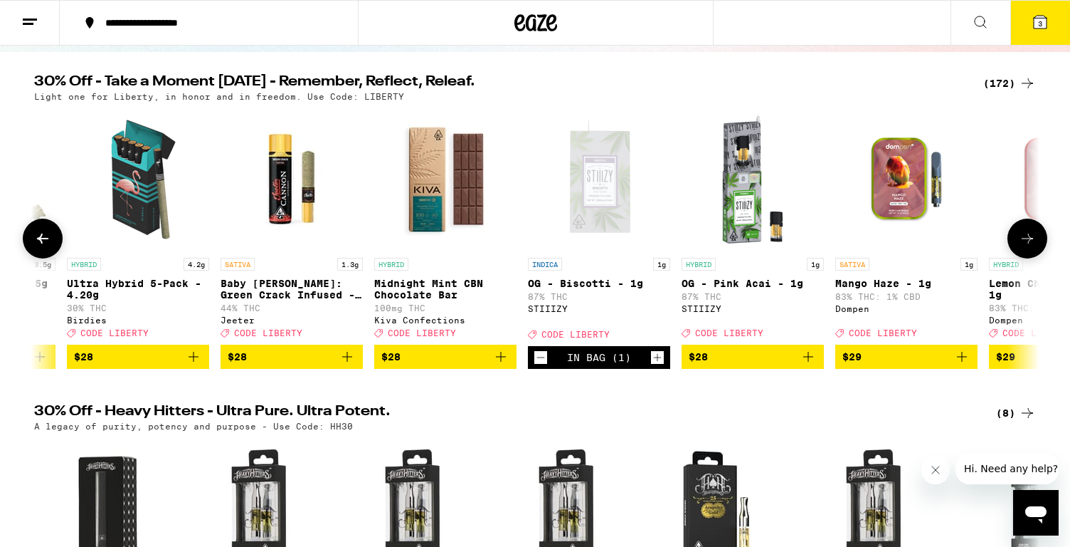
scroll to position [86, 0]
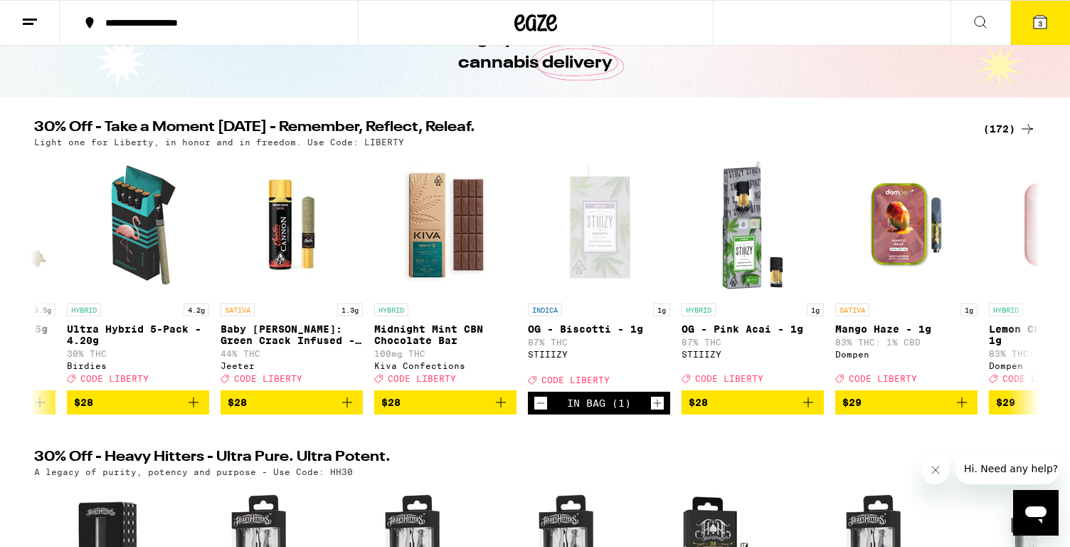
click at [1034, 41] on button "3" at bounding box center [1041, 23] width 60 height 44
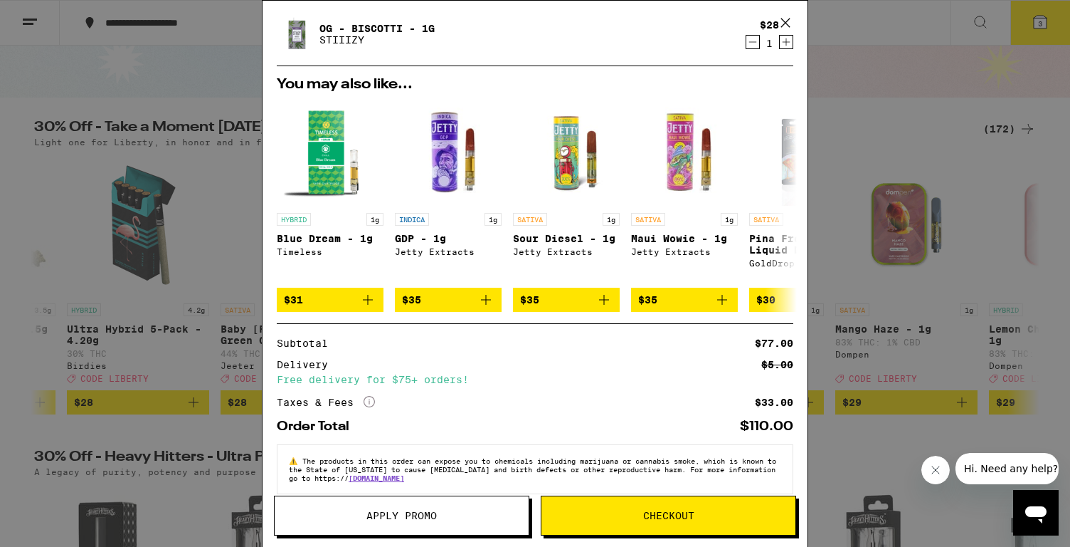
scroll to position [161, 0]
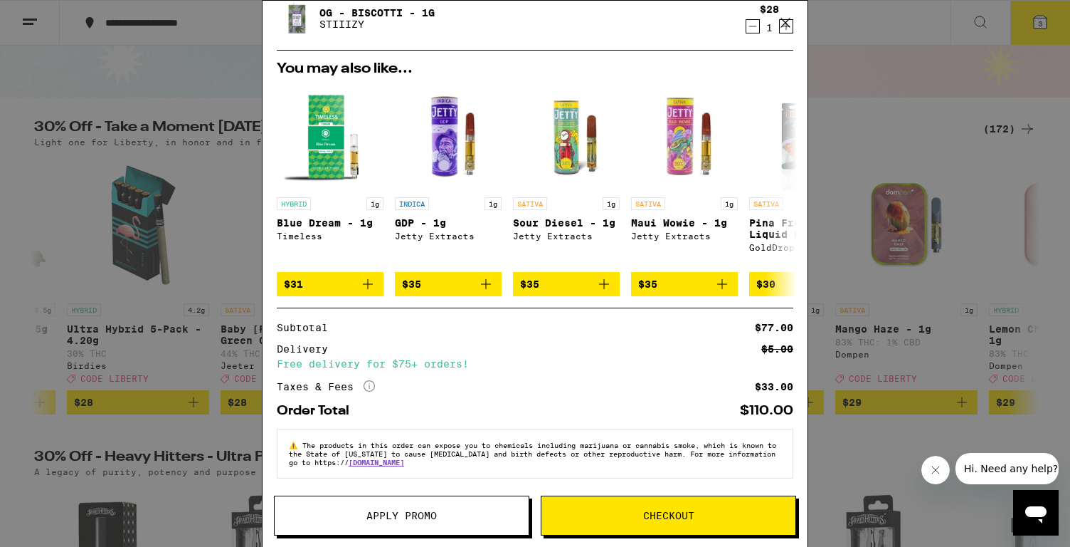
click at [418, 528] on button "Apply Promo" at bounding box center [401, 515] width 255 height 40
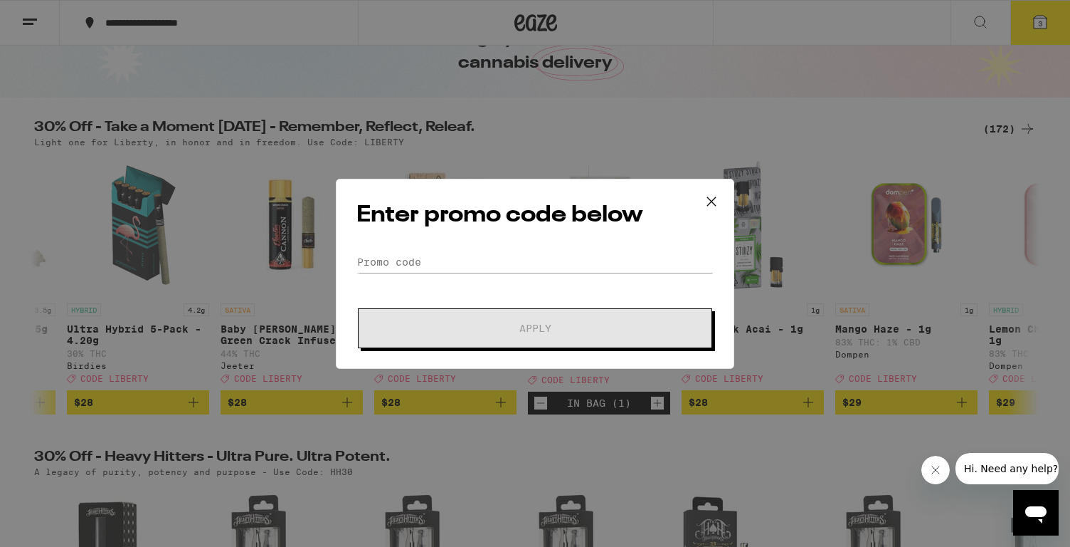
click at [463, 248] on div "Enter promo code below Promo Code Apply" at bounding box center [535, 274] width 399 height 190
click at [429, 258] on input "Promo Code" at bounding box center [535, 261] width 357 height 21
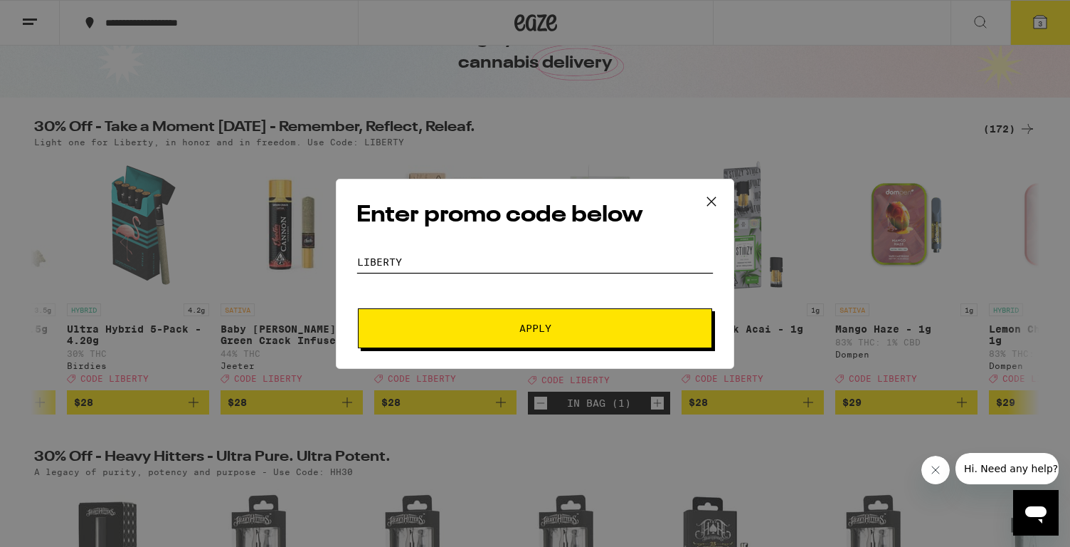
type input "Liberty"
click at [358, 308] on button "Apply" at bounding box center [535, 328] width 354 height 40
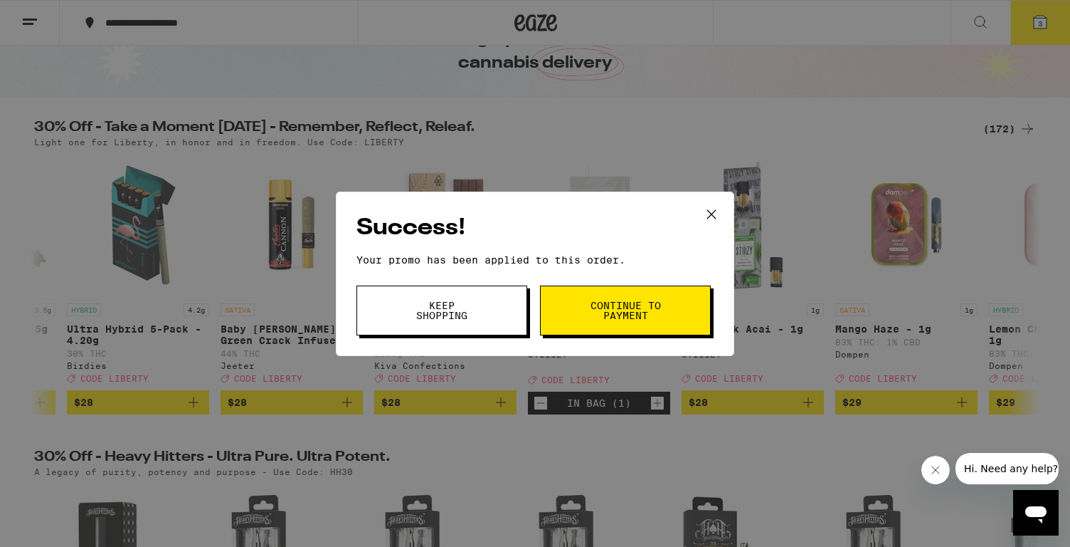
click at [639, 328] on button "Continue to payment" at bounding box center [625, 310] width 171 height 50
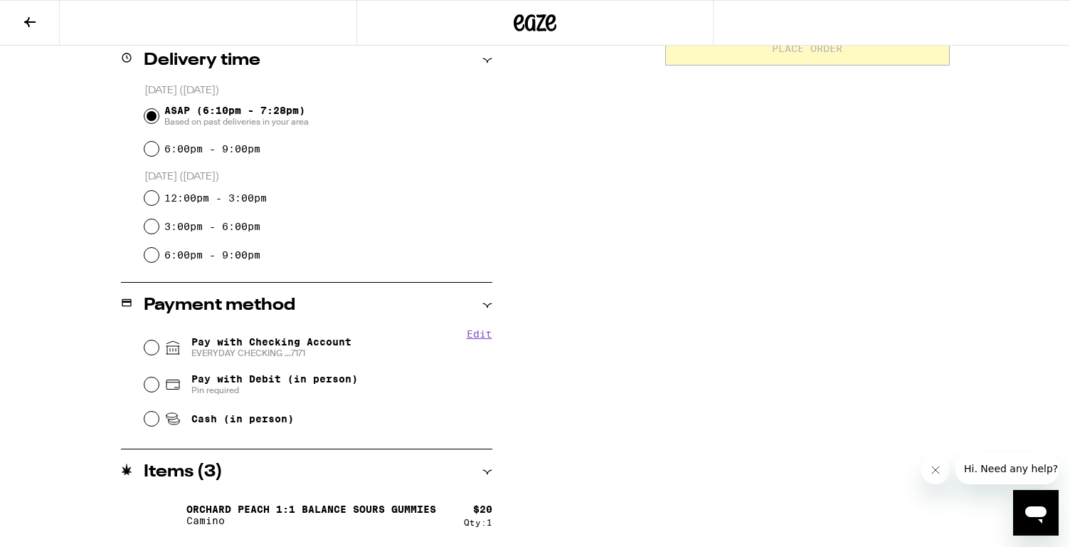
scroll to position [364, 0]
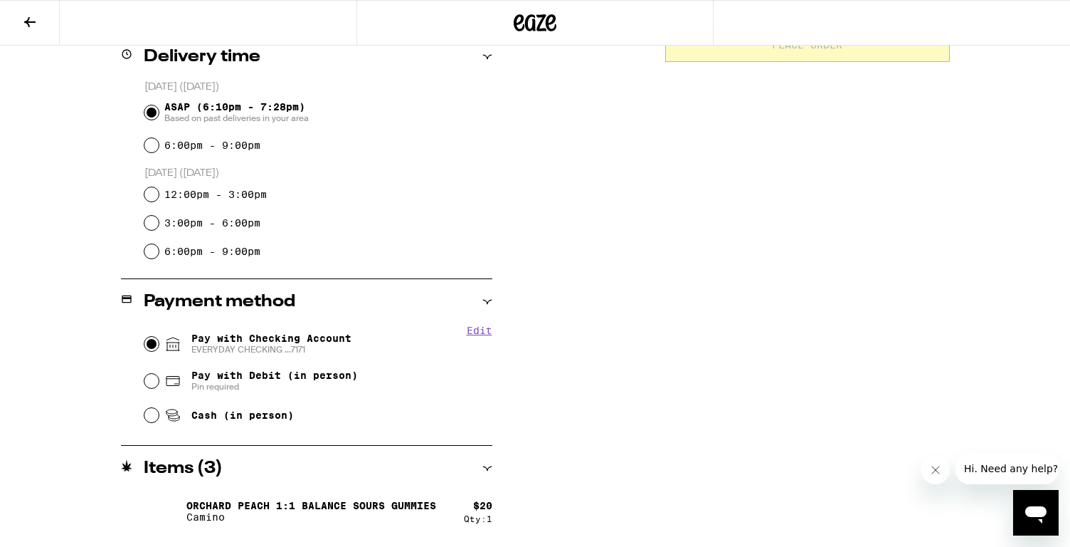
click at [152, 351] on input "Pay with Checking Account EVERYDAY CHECKING ...7171" at bounding box center [151, 344] width 14 height 14
radio input "true"
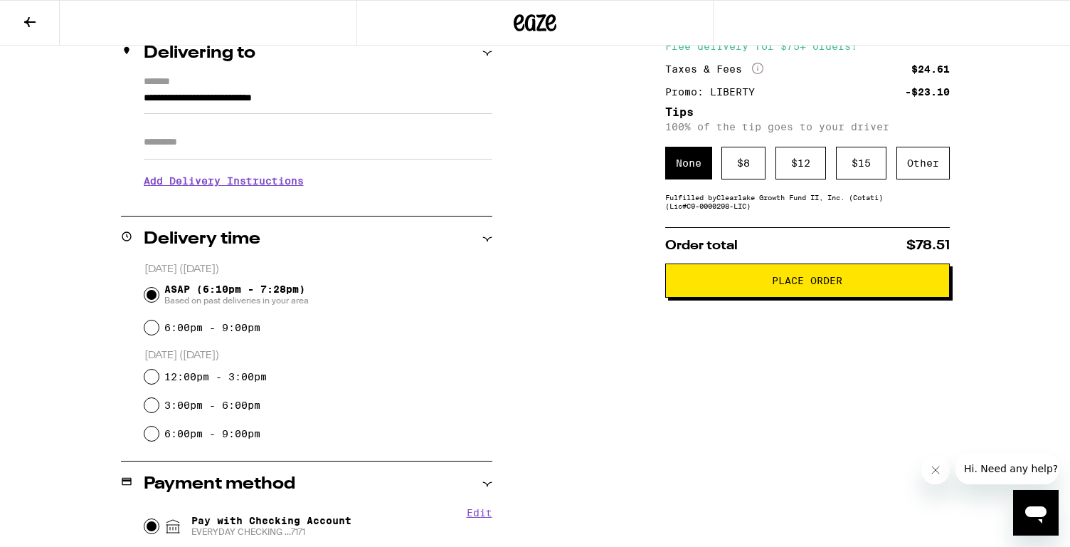
scroll to position [118, 0]
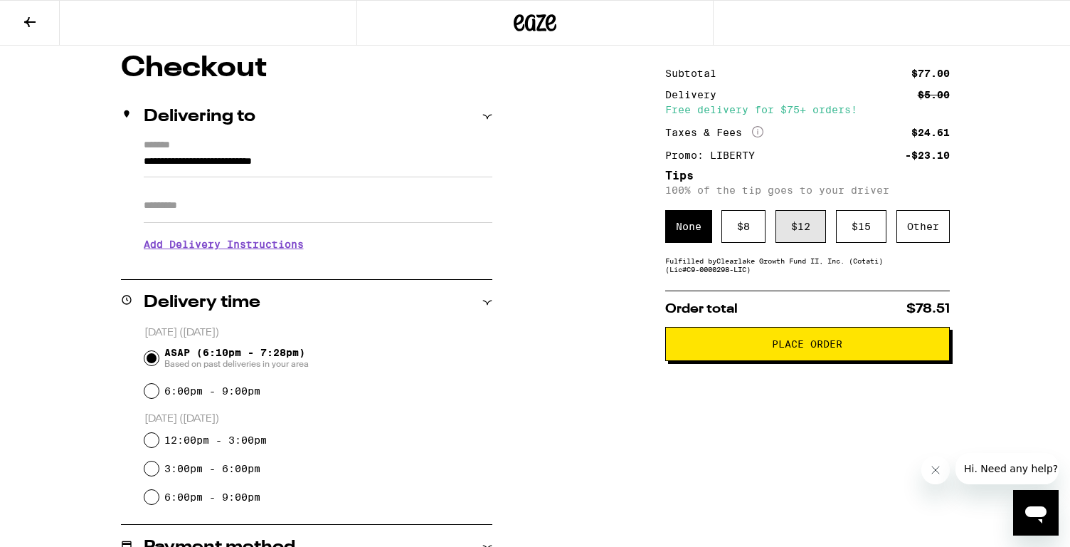
click at [784, 226] on div "$ 12" at bounding box center [801, 226] width 51 height 33
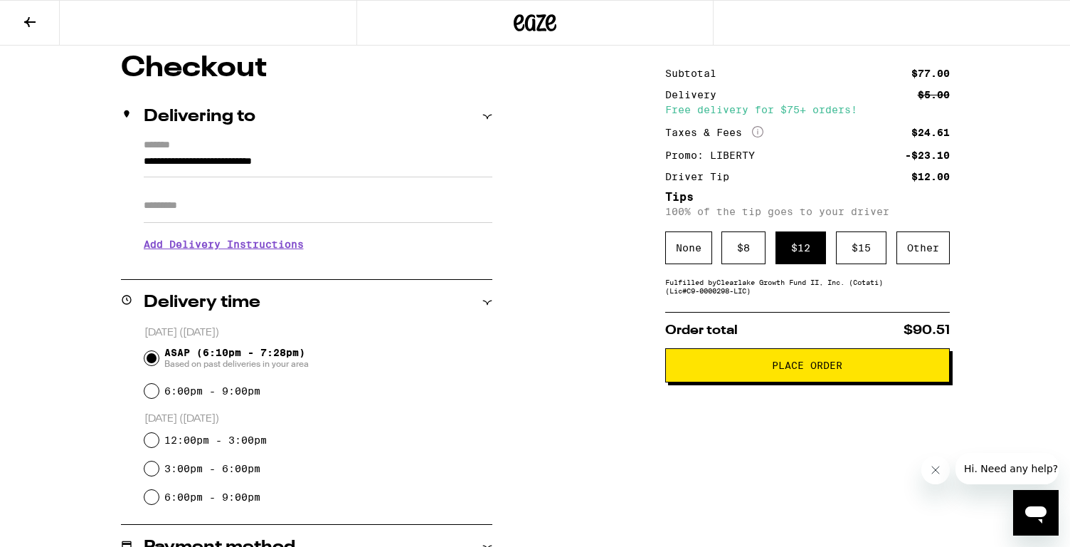
click at [785, 369] on span "Place Order" at bounding box center [807, 365] width 70 height 10
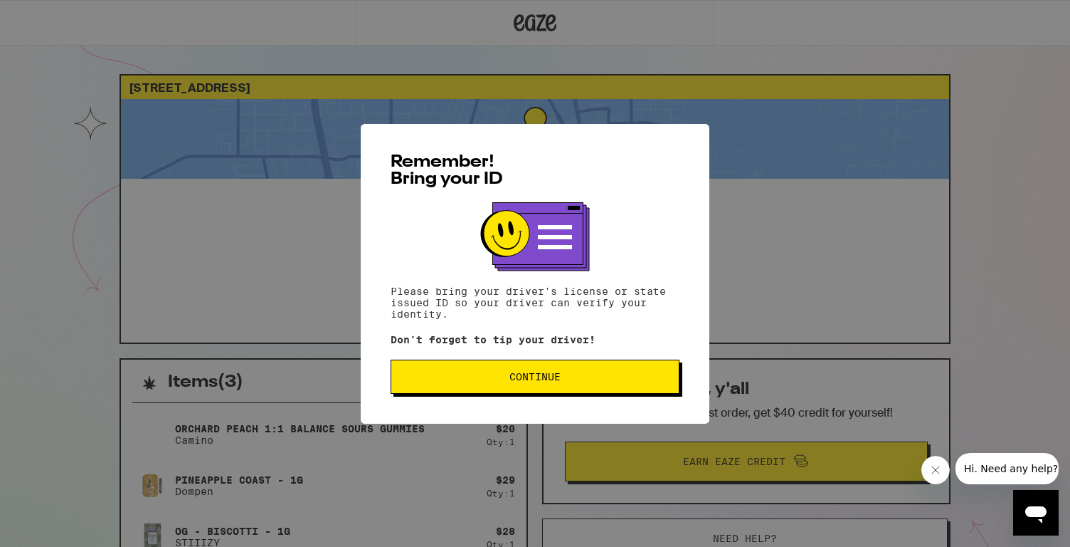
click at [586, 368] on button "Continue" at bounding box center [535, 376] width 289 height 34
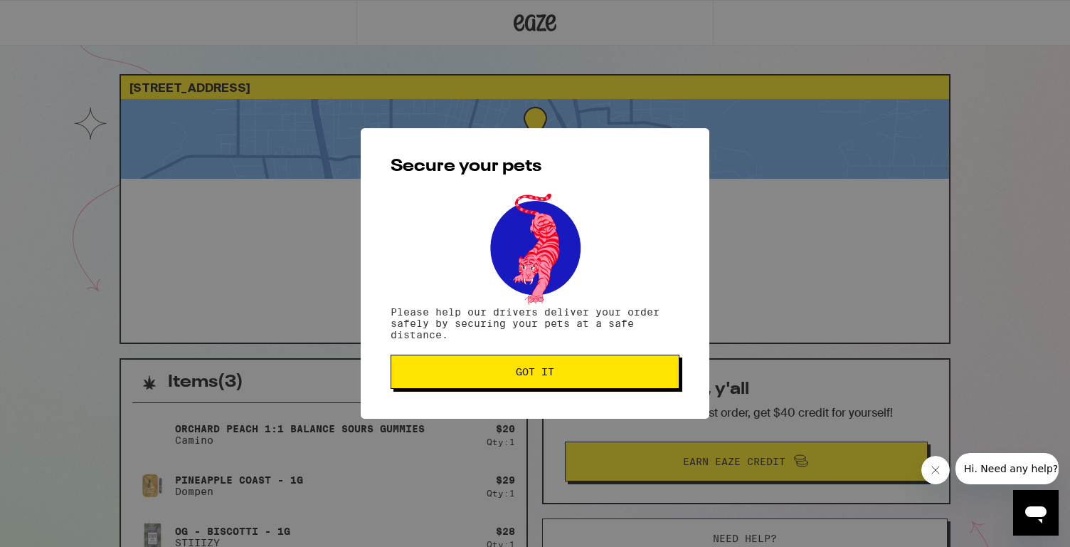
click at [586, 368] on button "Got it" at bounding box center [535, 371] width 289 height 34
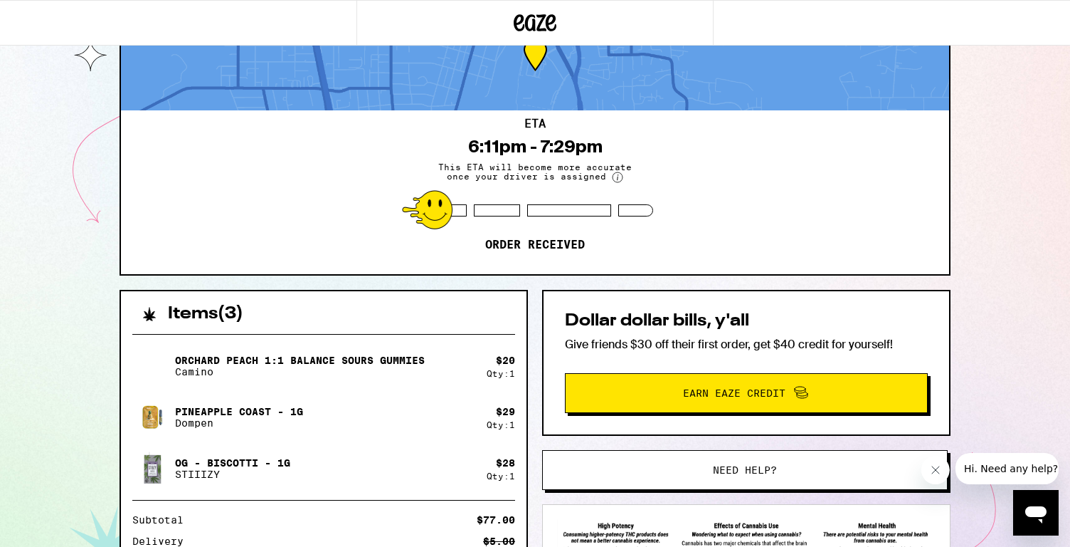
scroll to position [70, 0]
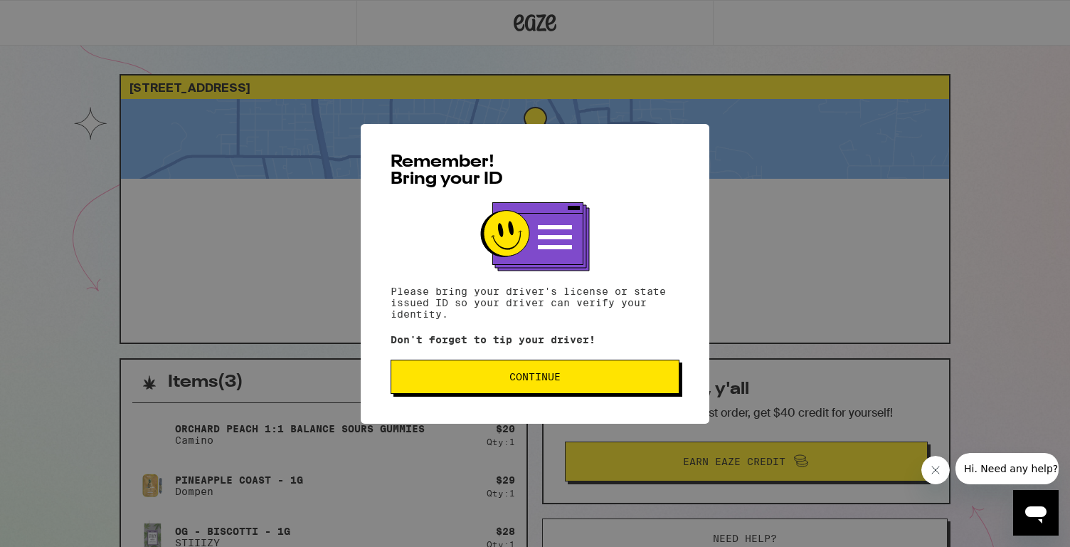
click at [468, 371] on button "Continue" at bounding box center [535, 376] width 289 height 34
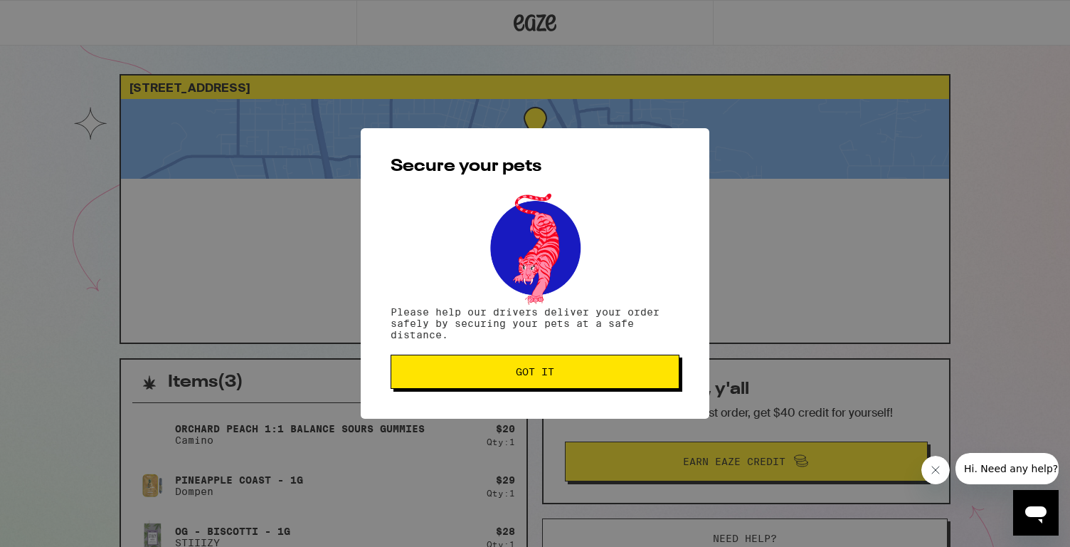
click at [468, 371] on span "Got it" at bounding box center [535, 372] width 265 height 10
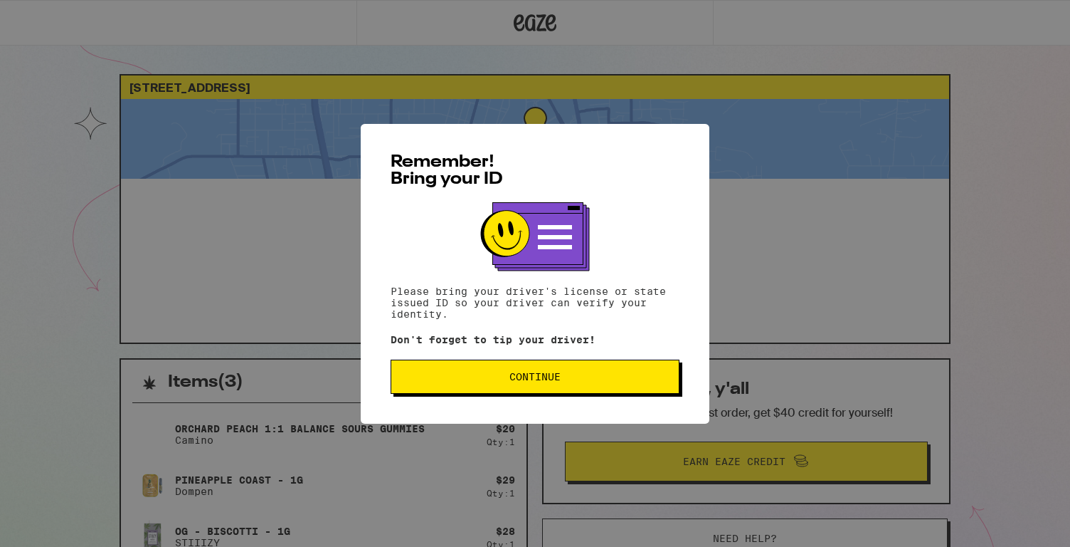
click at [487, 394] on button "Continue" at bounding box center [535, 376] width 289 height 34
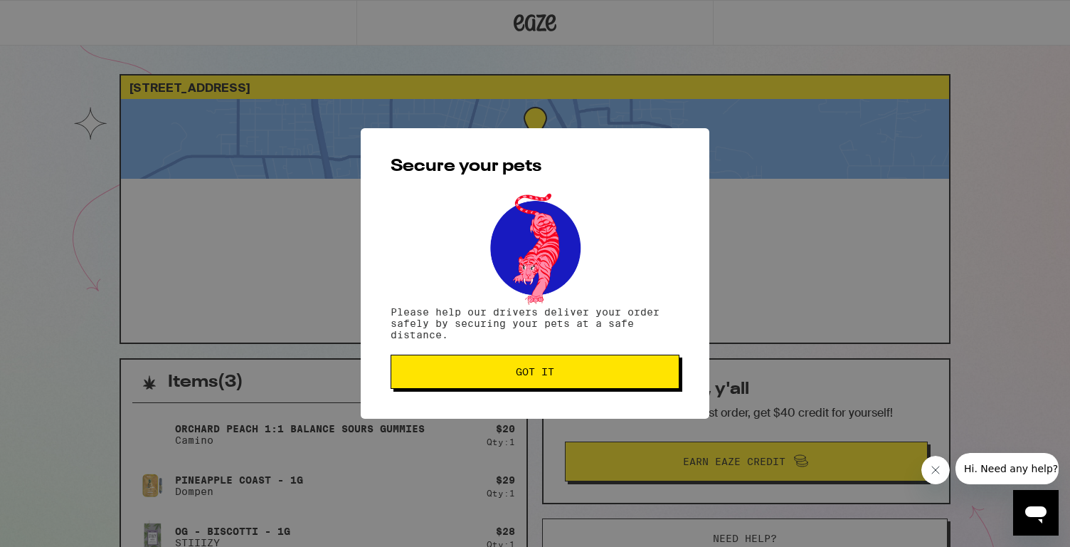
click at [490, 367] on button "Got it" at bounding box center [535, 371] width 289 height 34
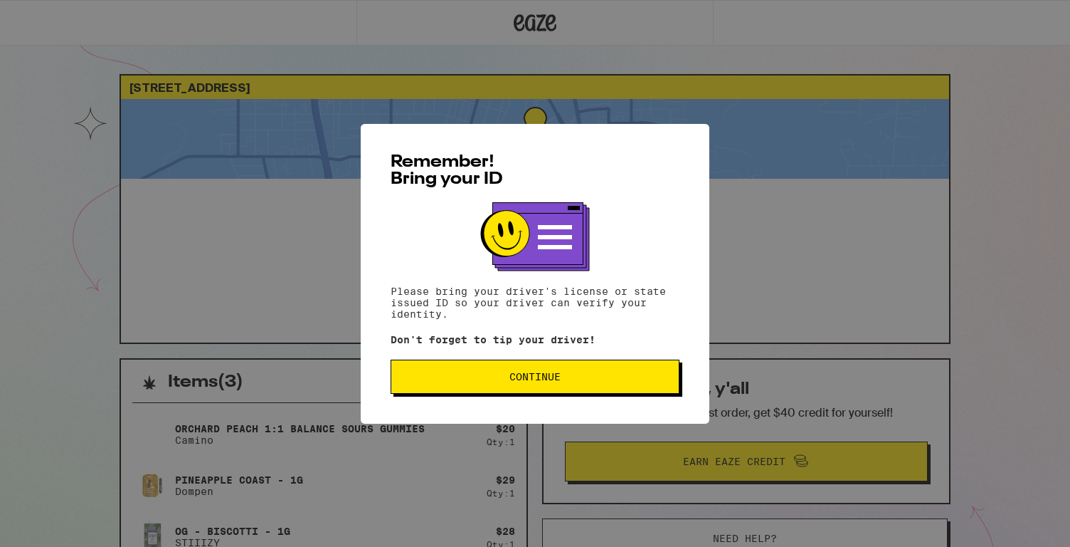
click at [586, 380] on span "Continue" at bounding box center [535, 376] width 265 height 10
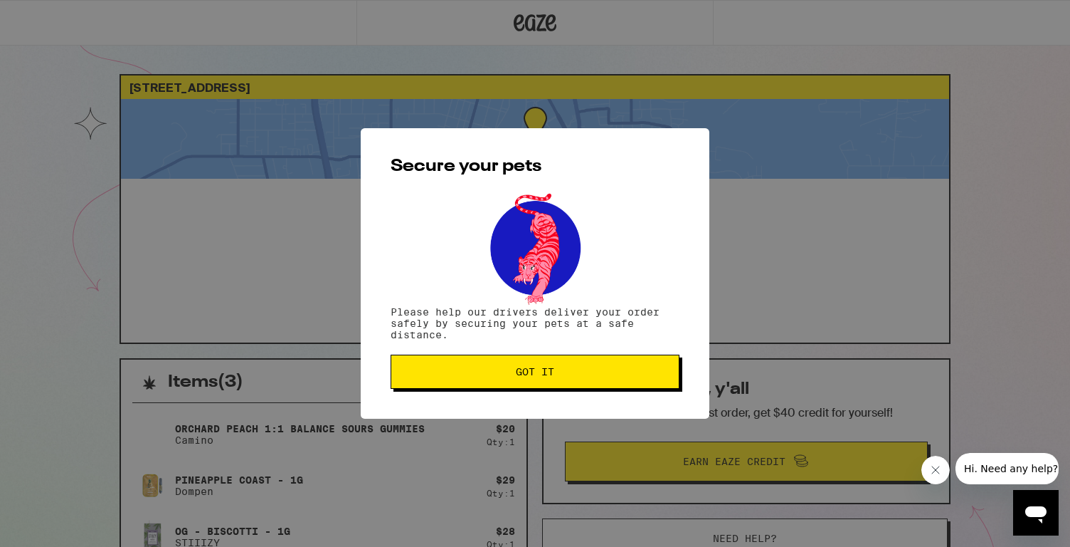
click at [586, 380] on button "Got it" at bounding box center [535, 371] width 289 height 34
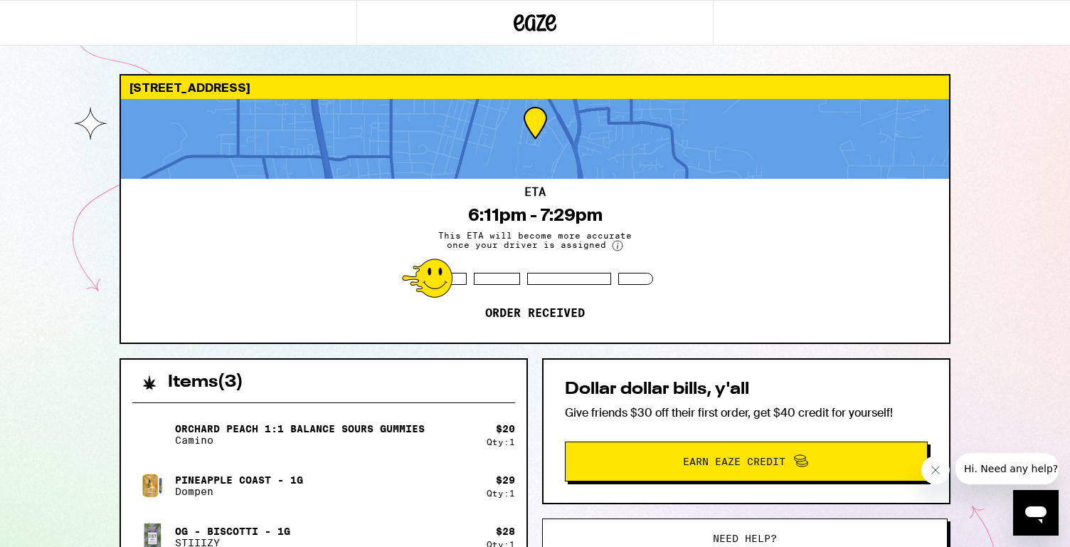
click at [374, 211] on div "ETA 6:11pm - 7:29pm This ETA will become more accurate once your driver is assi…" at bounding box center [535, 261] width 828 height 164
click at [933, 476] on button "Close message from company" at bounding box center [936, 469] width 28 height 28
click at [644, 475] on button "Earn Eaze Credit" at bounding box center [746, 461] width 363 height 40
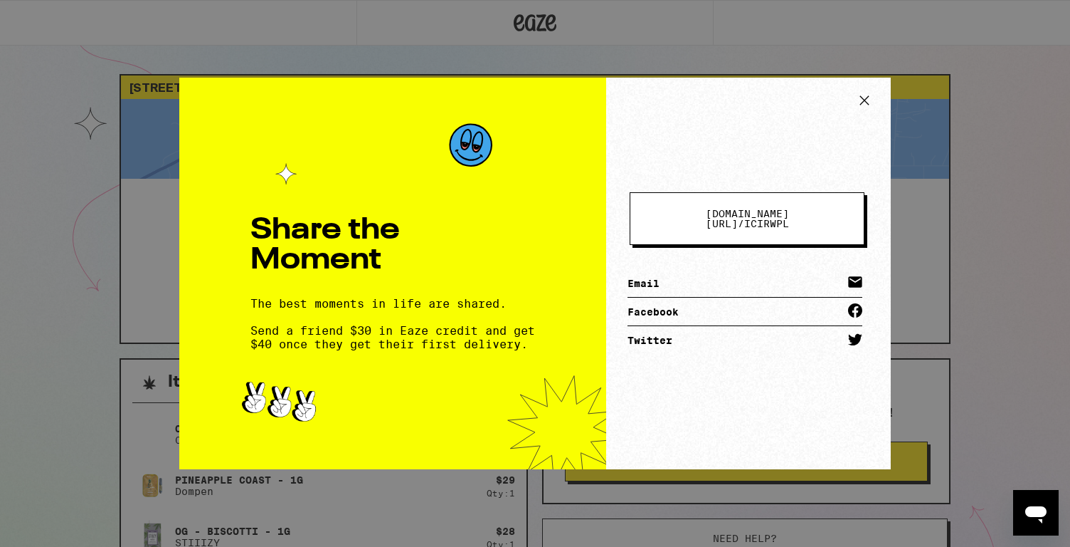
click at [863, 108] on icon at bounding box center [864, 100] width 21 height 21
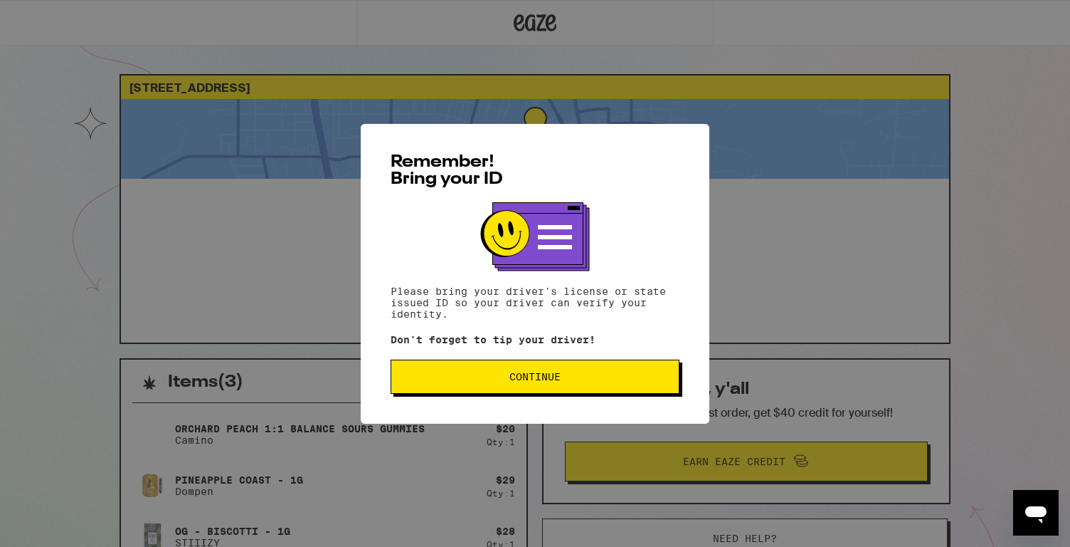
click at [472, 389] on button "Continue" at bounding box center [535, 376] width 289 height 34
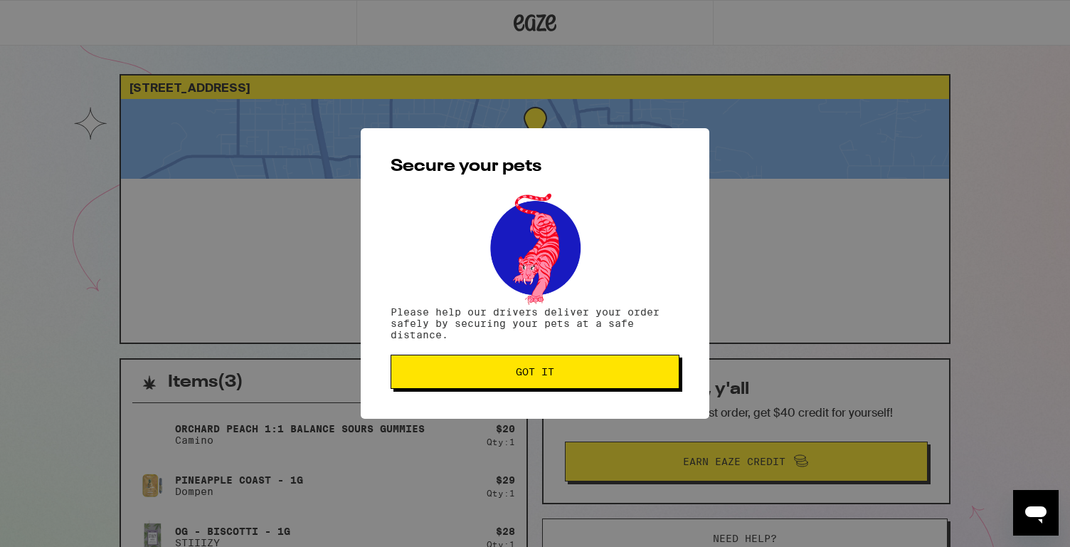
click at [472, 389] on button "Got it" at bounding box center [535, 371] width 289 height 34
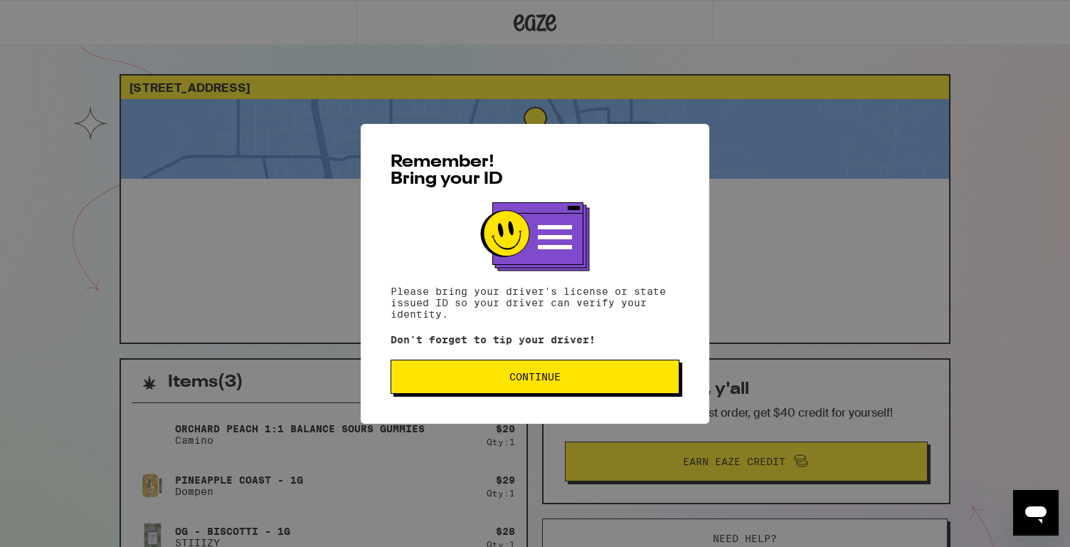
click at [550, 394] on button "Continue" at bounding box center [535, 376] width 289 height 34
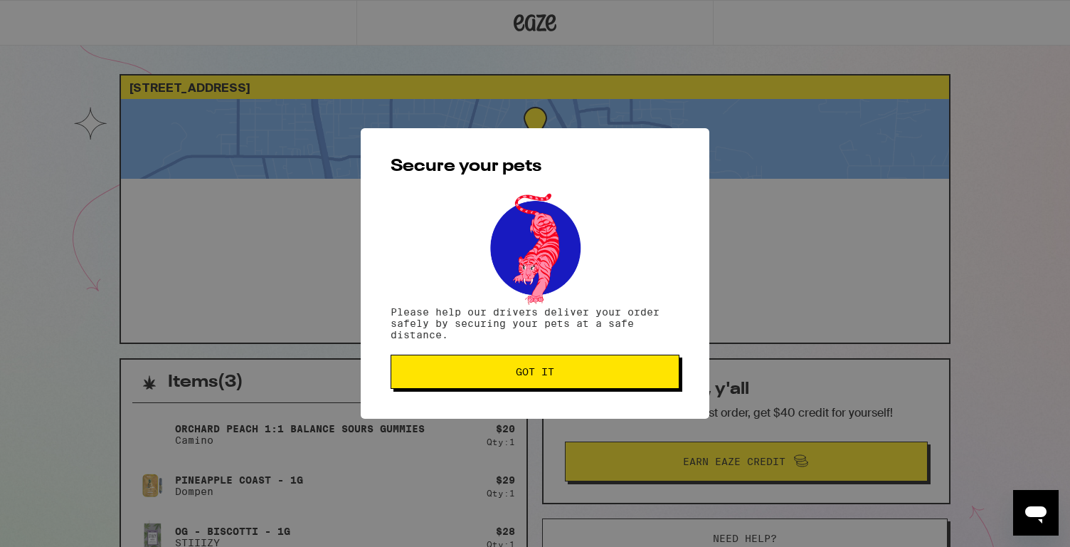
click at [536, 382] on button "Got it" at bounding box center [535, 371] width 289 height 34
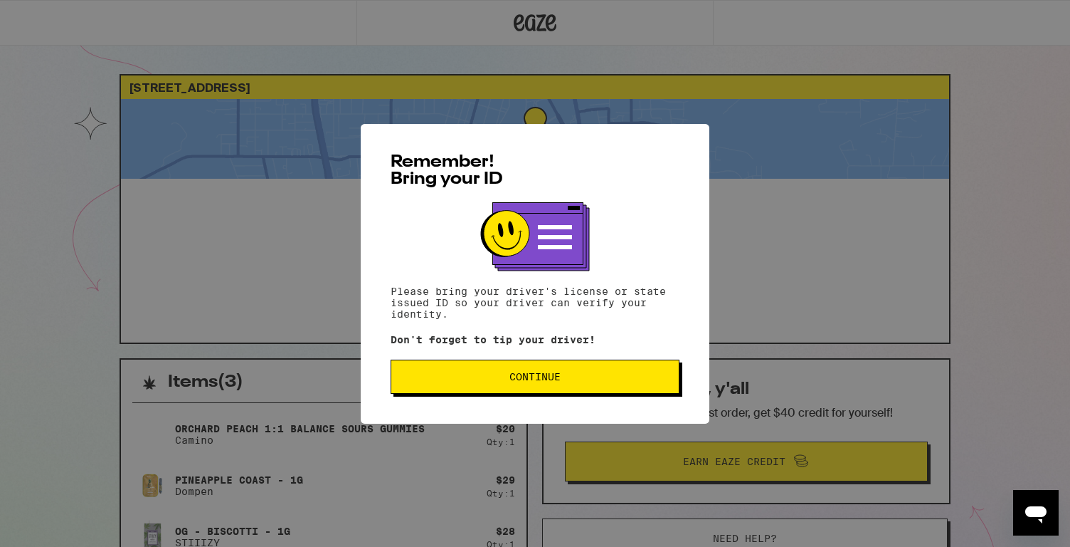
click at [599, 367] on button "Continue" at bounding box center [535, 376] width 289 height 34
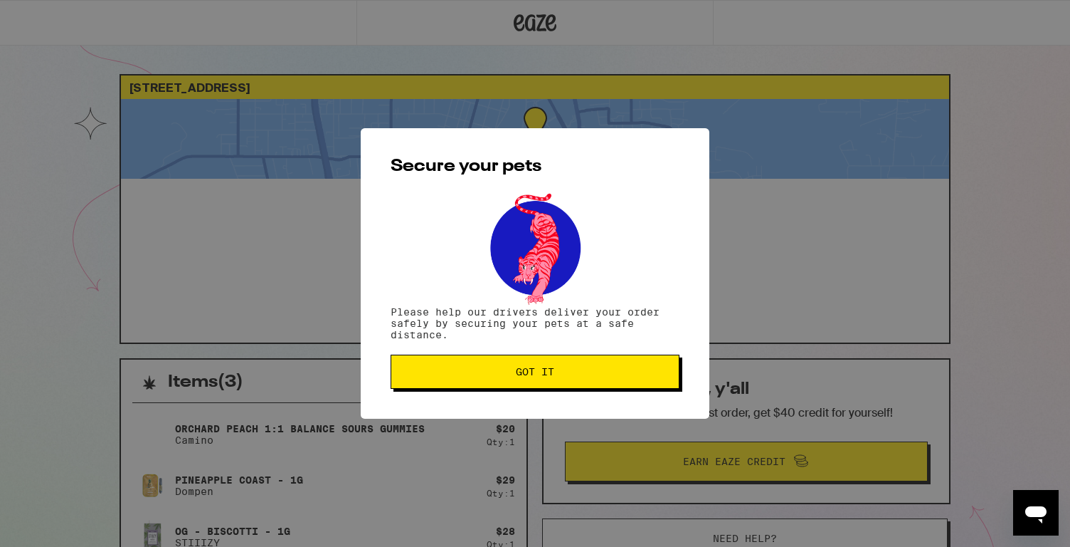
click at [599, 367] on button "Got it" at bounding box center [535, 371] width 289 height 34
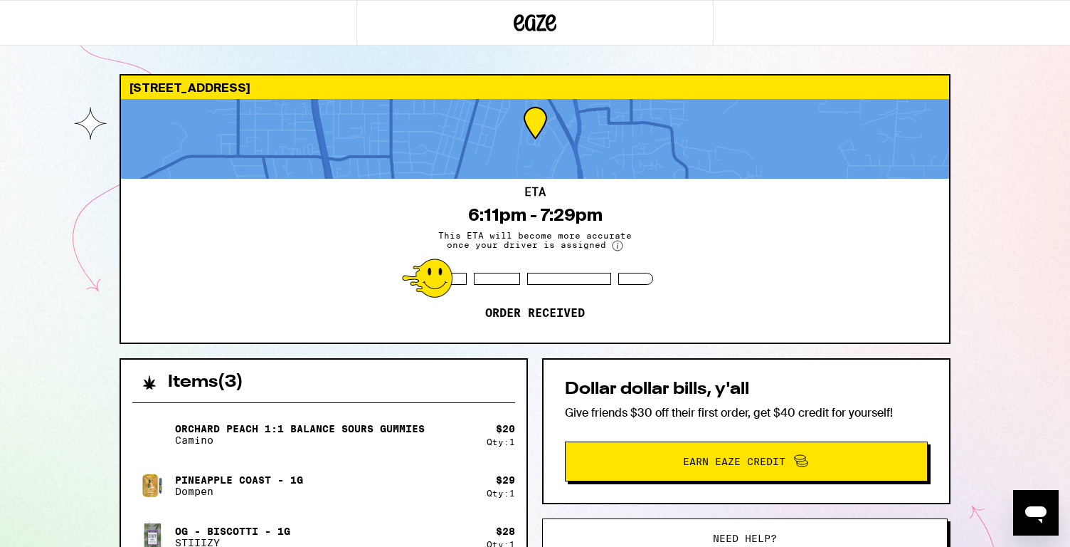
click at [1066, 63] on div "733 Vista Tulocay Ln Napa 94559 ETA 6:11pm - 7:29pm This ETA will become more a…" at bounding box center [535, 397] width 1070 height 794
click at [1035, 509] on icon "Open messaging window" at bounding box center [1036, 514] width 21 height 17
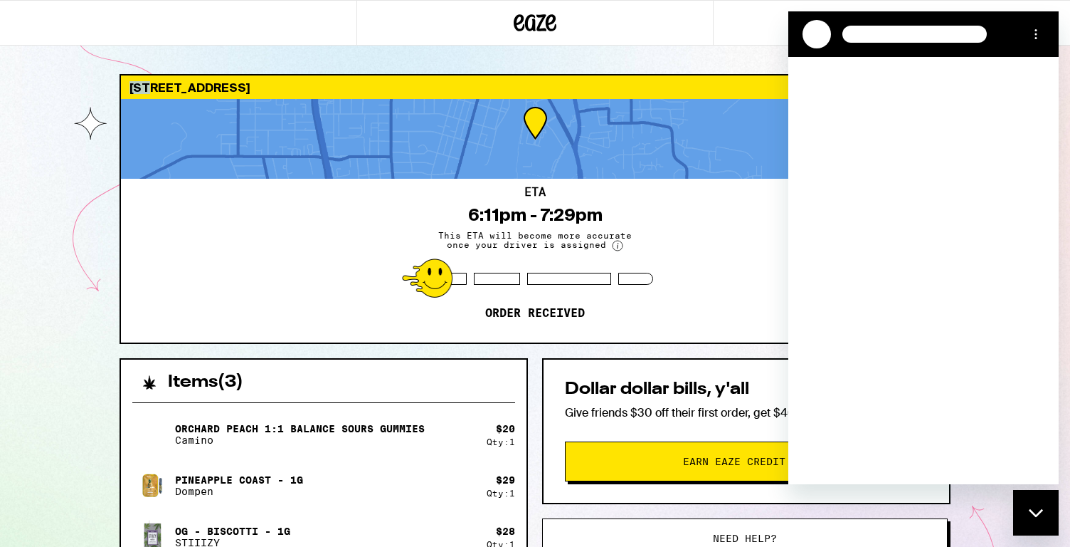
click at [1035, 510] on icon "Close messaging window" at bounding box center [1036, 512] width 15 height 9
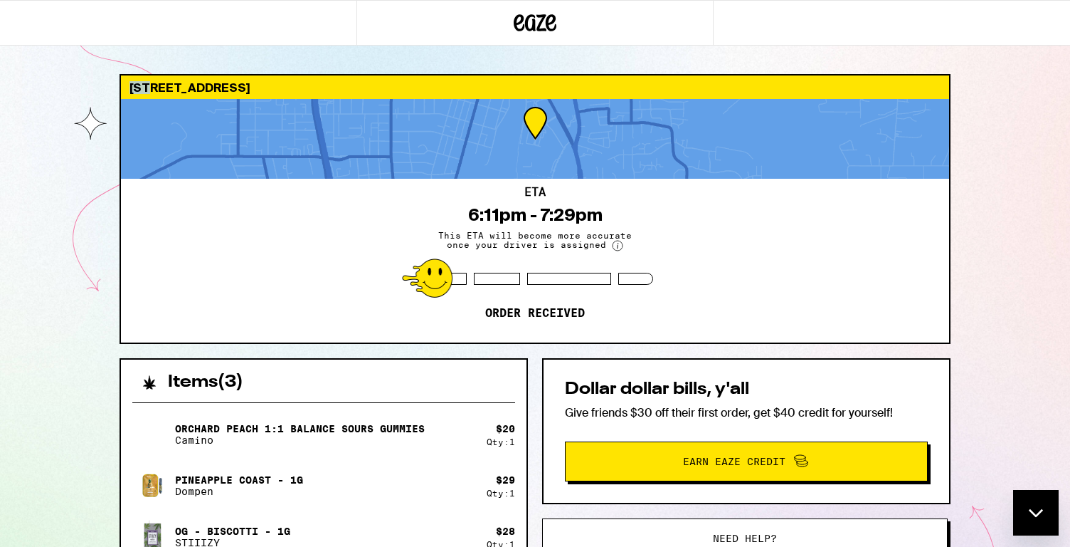
click at [1035, 509] on div "Close messaging window" at bounding box center [1036, 512] width 43 height 43
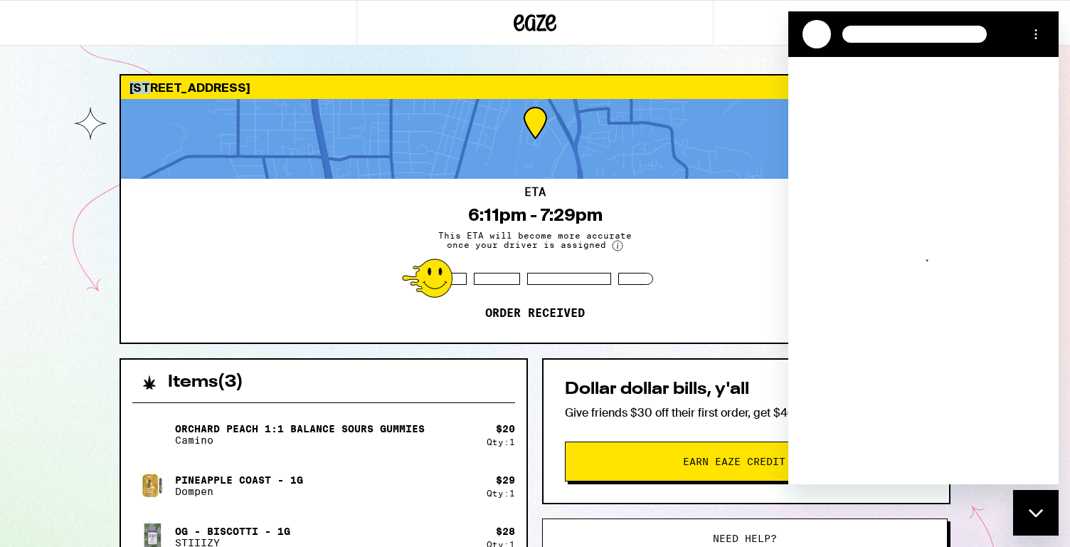
click at [1035, 510] on icon "Close messaging window" at bounding box center [1036, 512] width 15 height 9
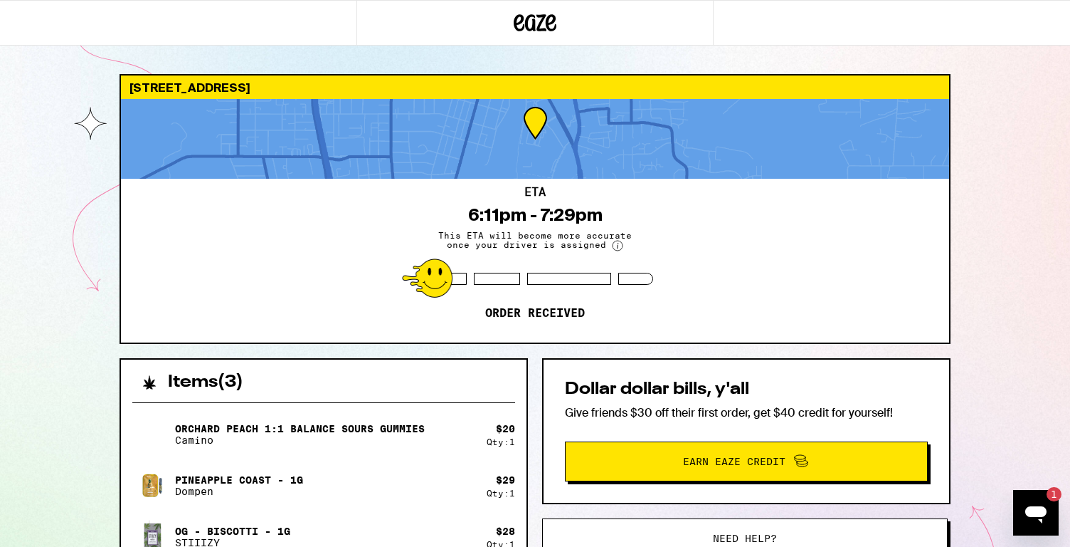
click at [757, 441] on div "Dollar dollar bills, y'all Give friends $30 off their first order, get $40 cred…" at bounding box center [746, 431] width 408 height 146
click at [1025, 520] on icon "Open messaging window, 1 unread message" at bounding box center [1036, 513] width 26 height 26
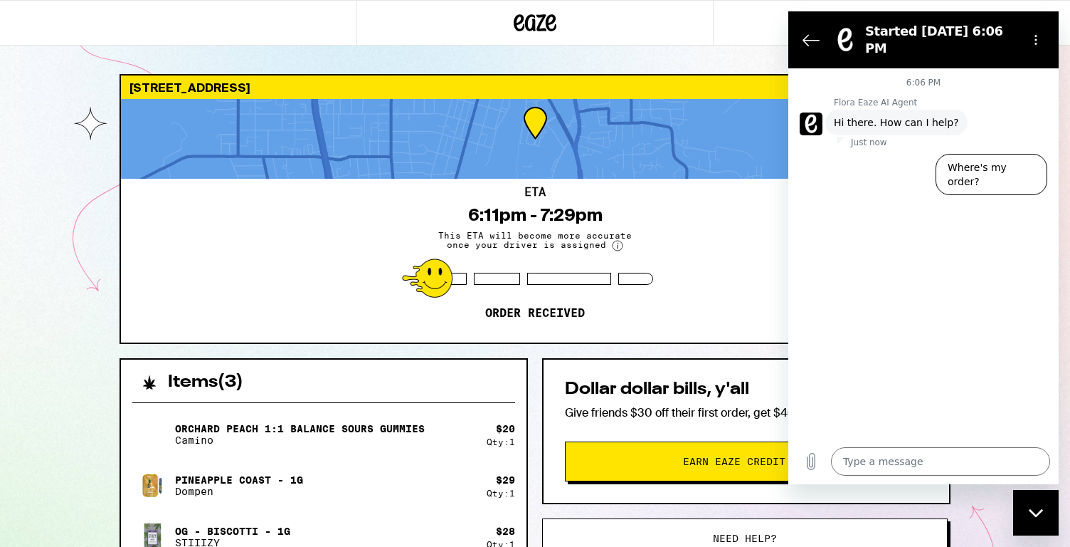
click at [1032, 511] on icon "Close messaging window" at bounding box center [1035, 512] width 14 height 8
type textarea "x"
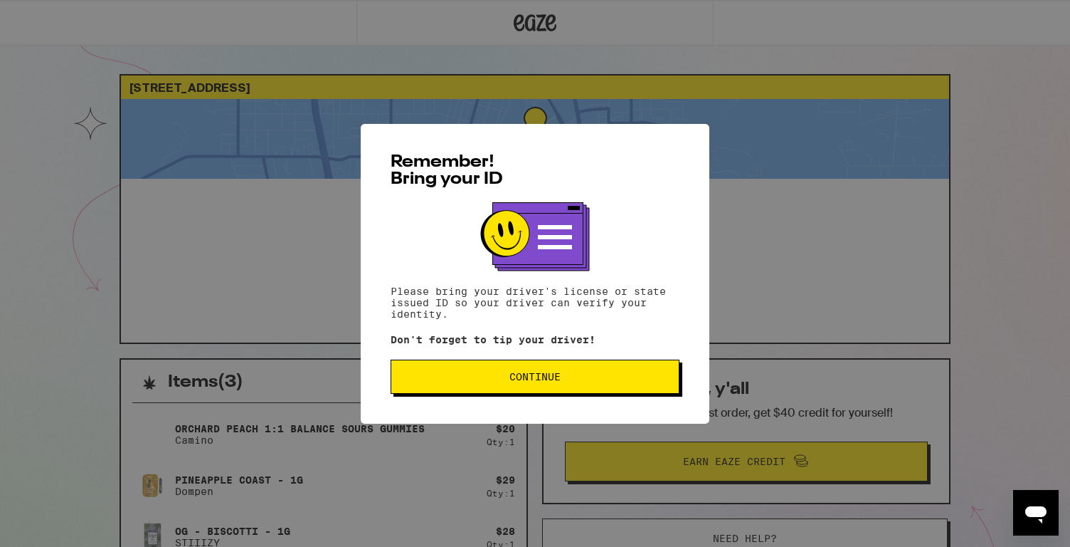
click at [426, 372] on button "Continue" at bounding box center [535, 376] width 289 height 34
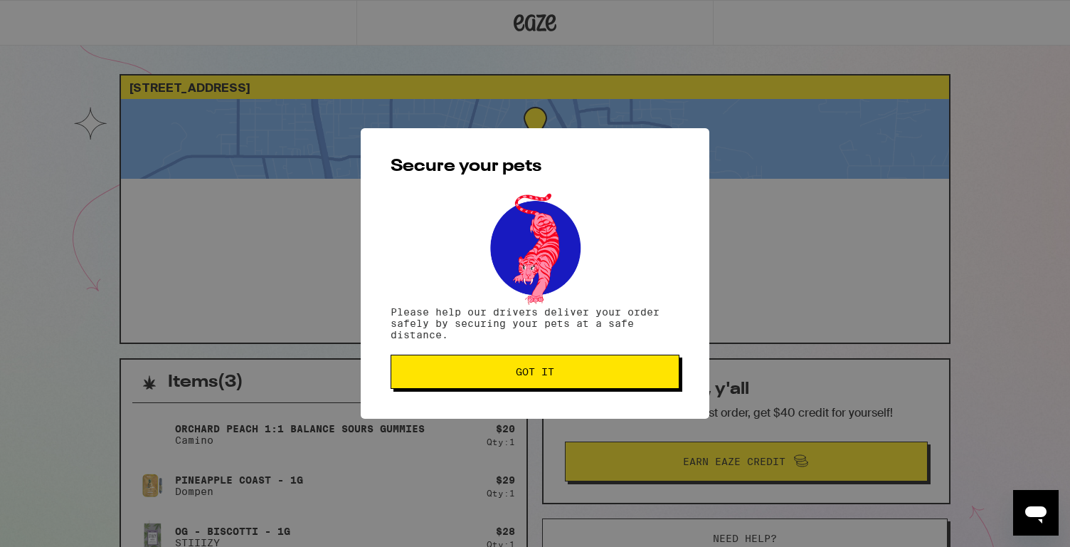
click at [426, 372] on span "Got it" at bounding box center [535, 372] width 265 height 10
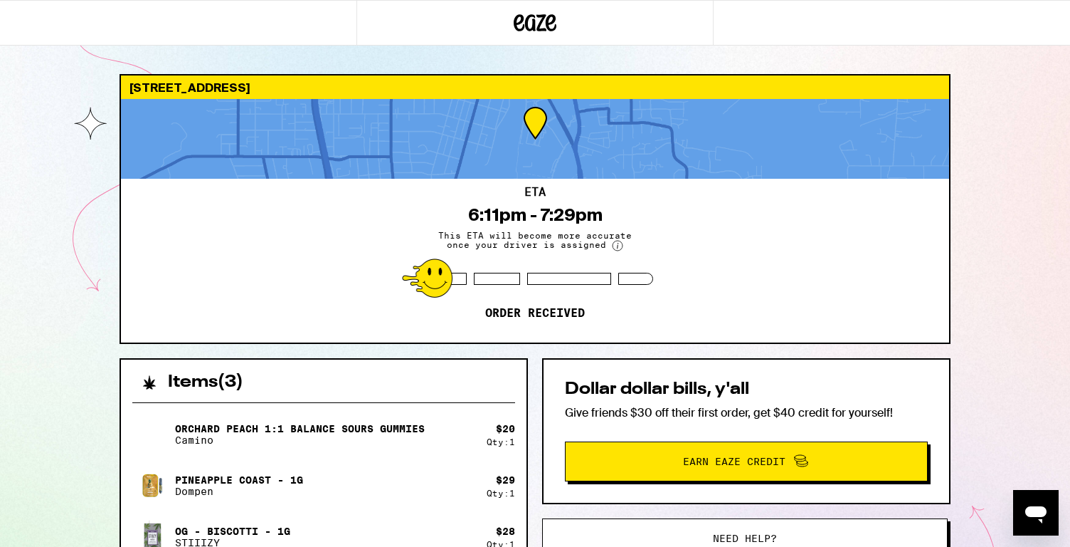
click at [715, 30] on div at bounding box center [535, 23] width 1070 height 46
click at [951, 359] on div "733 Vista Tulocay Ln Napa 94559 ETA 6:11pm - 7:29pm This ETA will become more a…" at bounding box center [535, 433] width 854 height 719
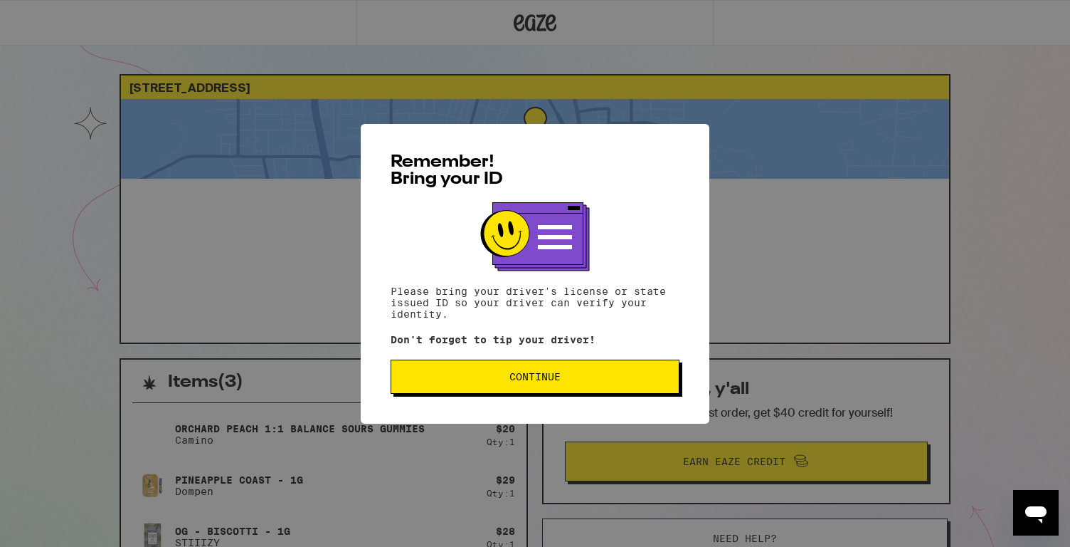
click at [536, 381] on span "Continue" at bounding box center [535, 376] width 51 height 10
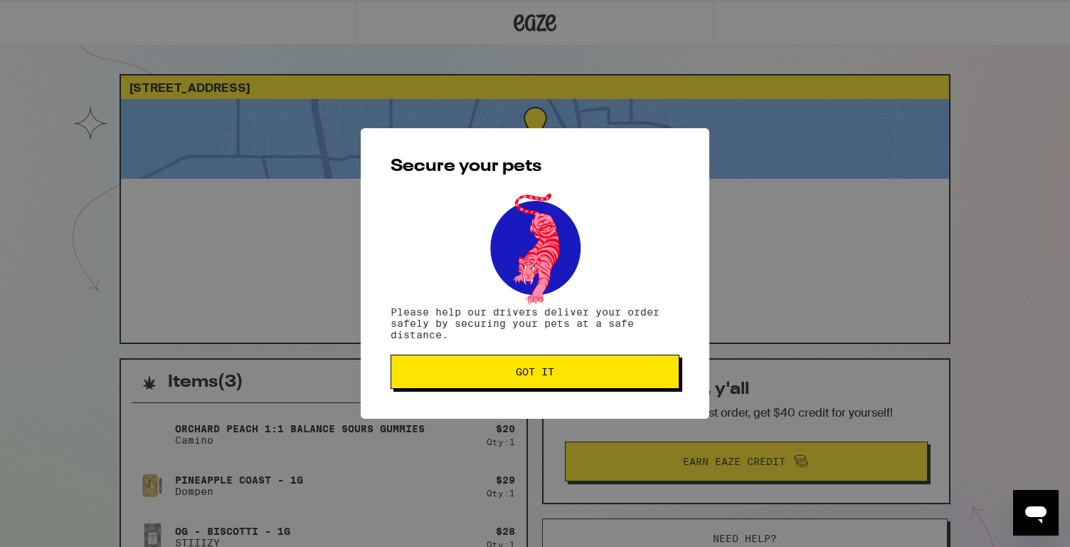
click at [536, 384] on button "Got it" at bounding box center [535, 371] width 289 height 34
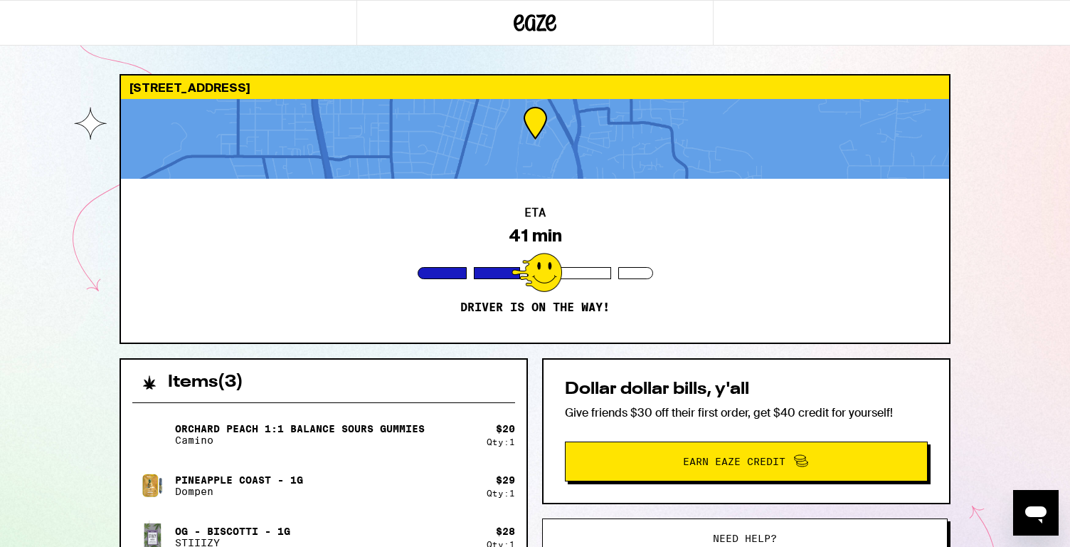
click at [395, 251] on div "ETA 41 min Driver is on the way!" at bounding box center [535, 261] width 828 height 164
click at [580, 206] on div "ETA 33 min Driver is on the way!" at bounding box center [535, 261] width 828 height 164
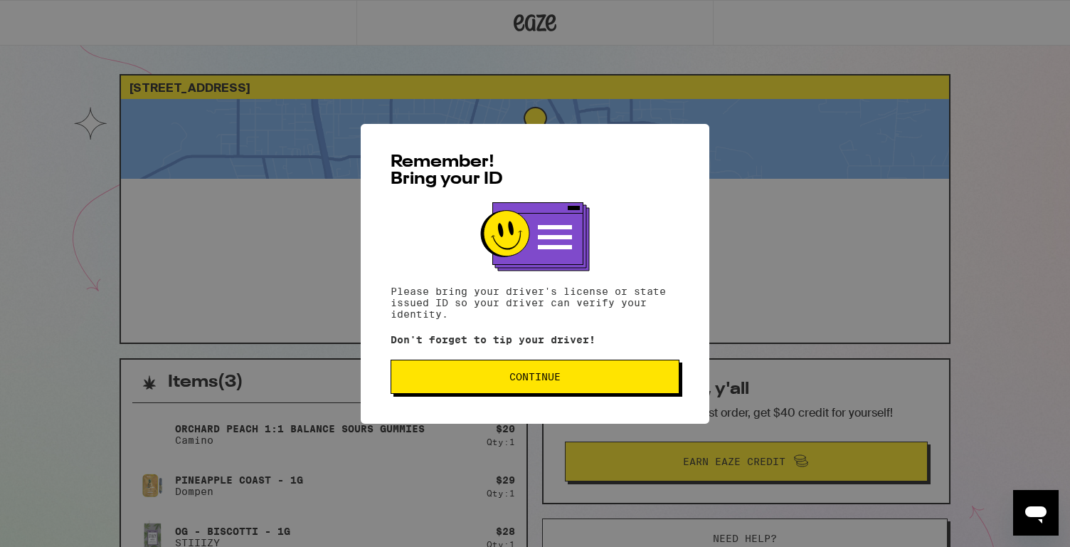
click at [430, 389] on button "Continue" at bounding box center [535, 376] width 289 height 34
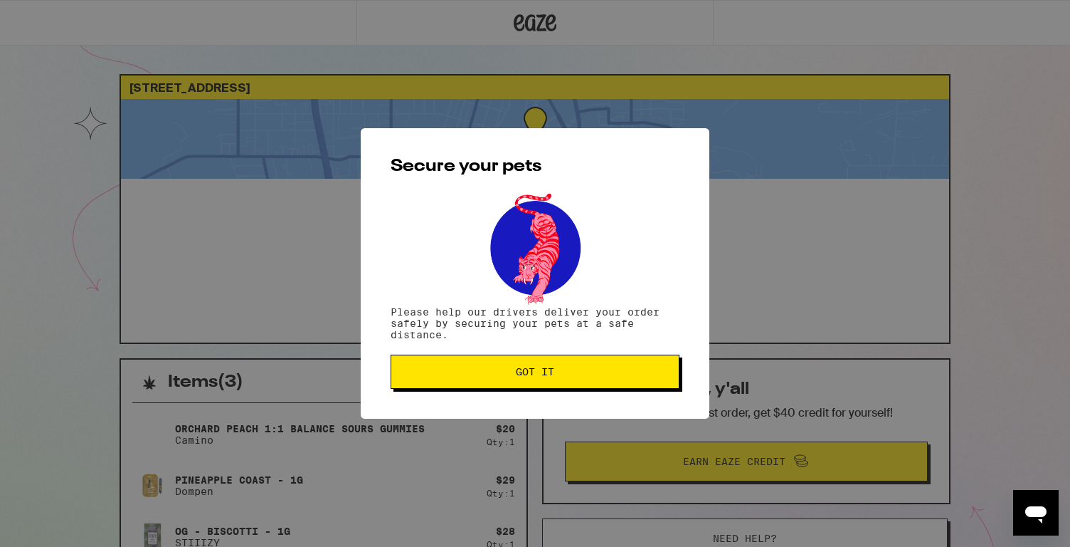
click at [430, 389] on button "Got it" at bounding box center [535, 371] width 289 height 34
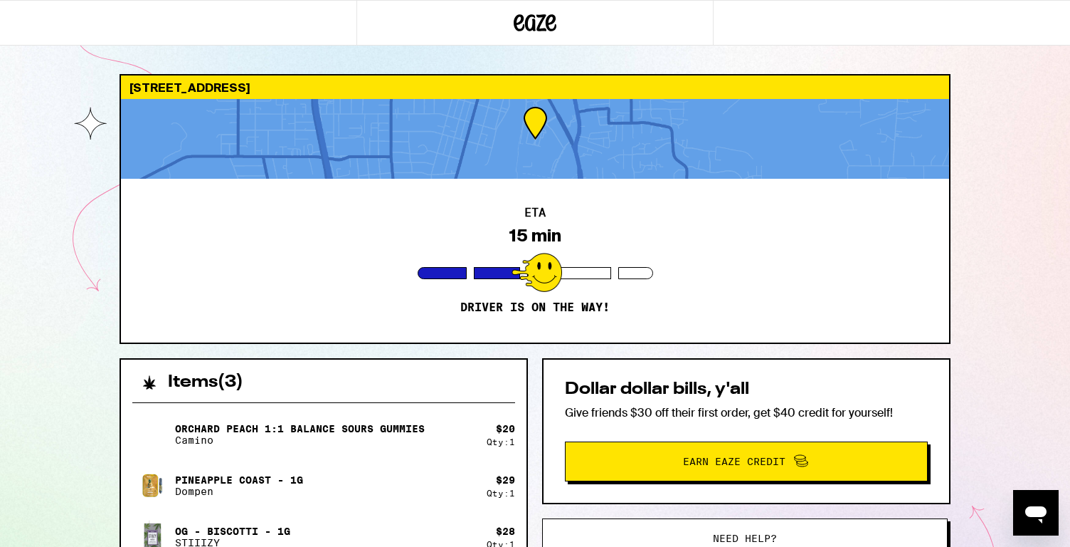
click at [768, 525] on button "Need help?" at bounding box center [745, 538] width 406 height 40
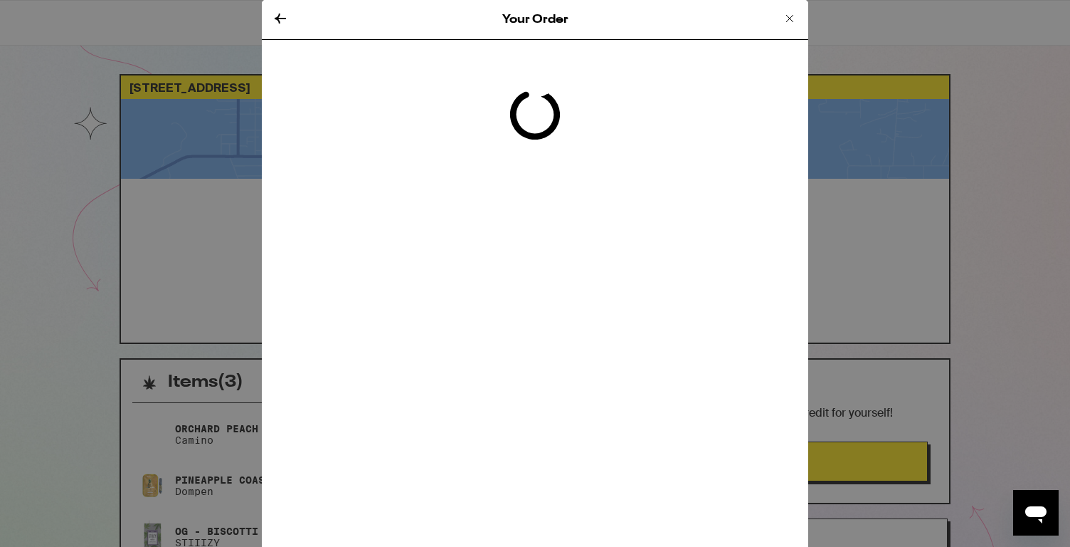
click at [784, 20] on icon at bounding box center [789, 18] width 17 height 17
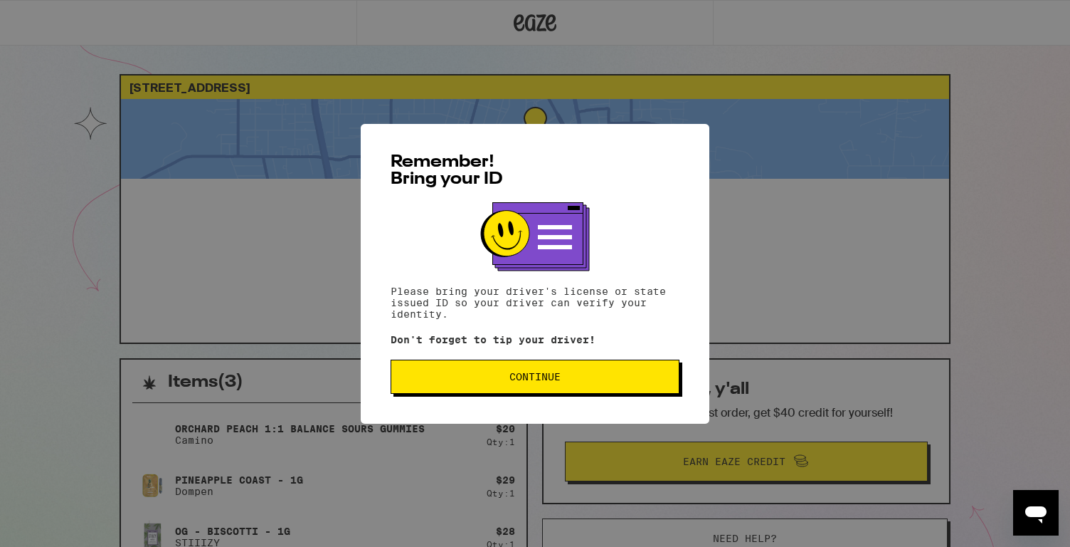
click at [448, 370] on button "Continue" at bounding box center [535, 376] width 289 height 34
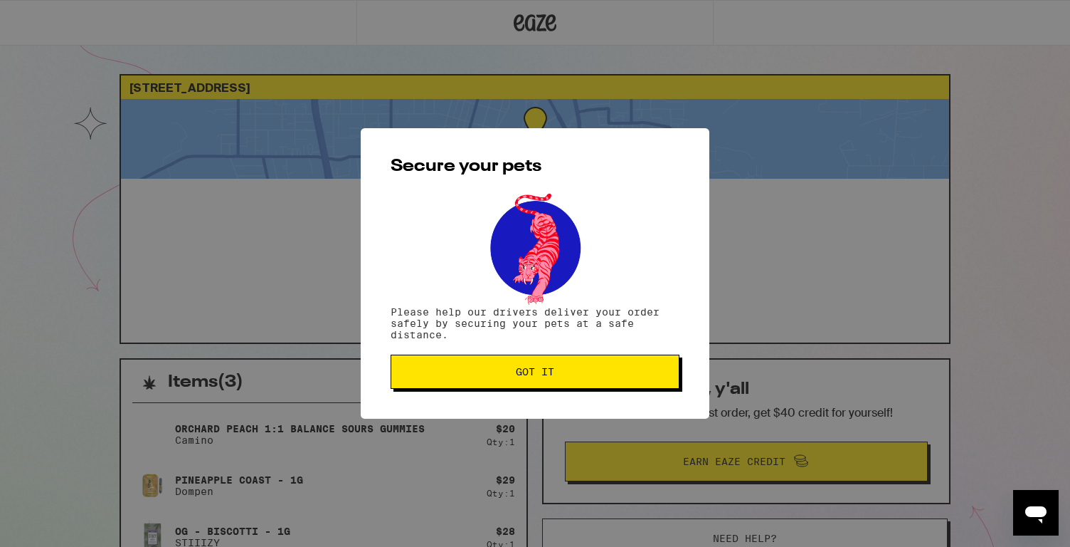
click at [448, 370] on span "Got it" at bounding box center [535, 372] width 265 height 10
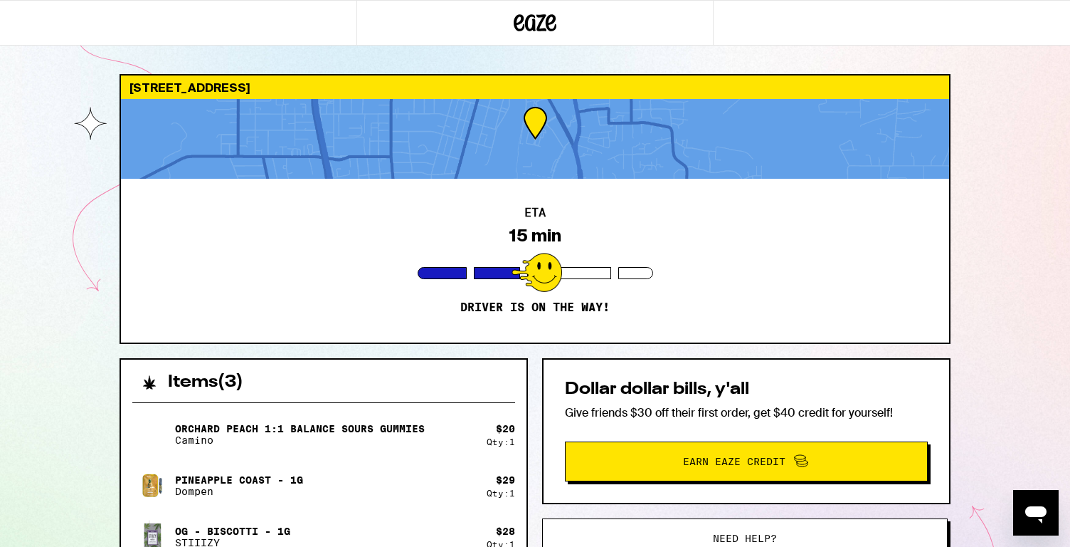
click at [611, 362] on div "Dollar dollar bills, y'all Give friends $30 off their first order, get $40 cred…" at bounding box center [746, 431] width 408 height 146
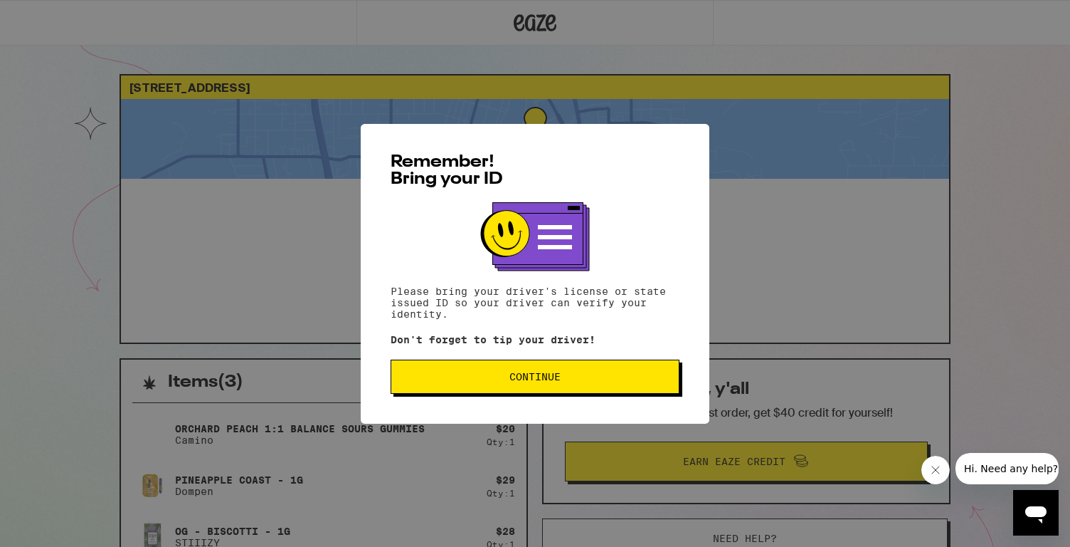
click at [564, 387] on button "Continue" at bounding box center [535, 376] width 289 height 34
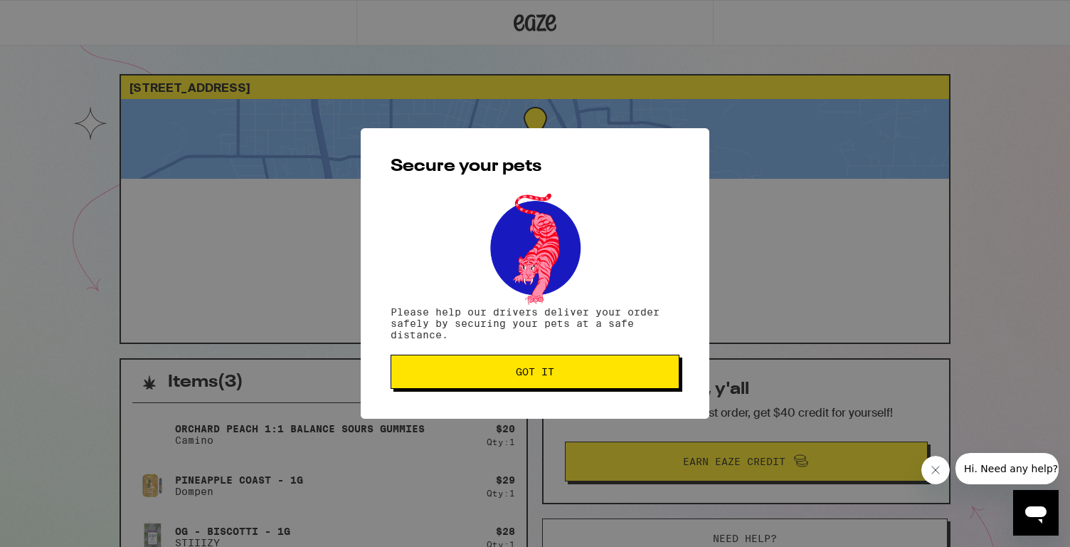
click at [564, 387] on button "Got it" at bounding box center [535, 371] width 289 height 34
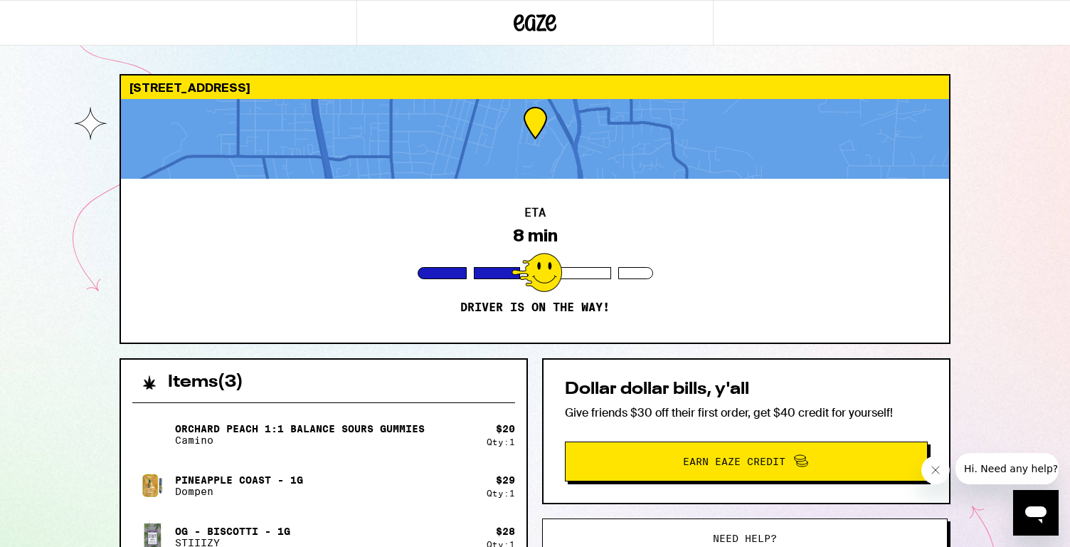
click at [934, 467] on icon "Close message from company" at bounding box center [935, 469] width 11 height 11
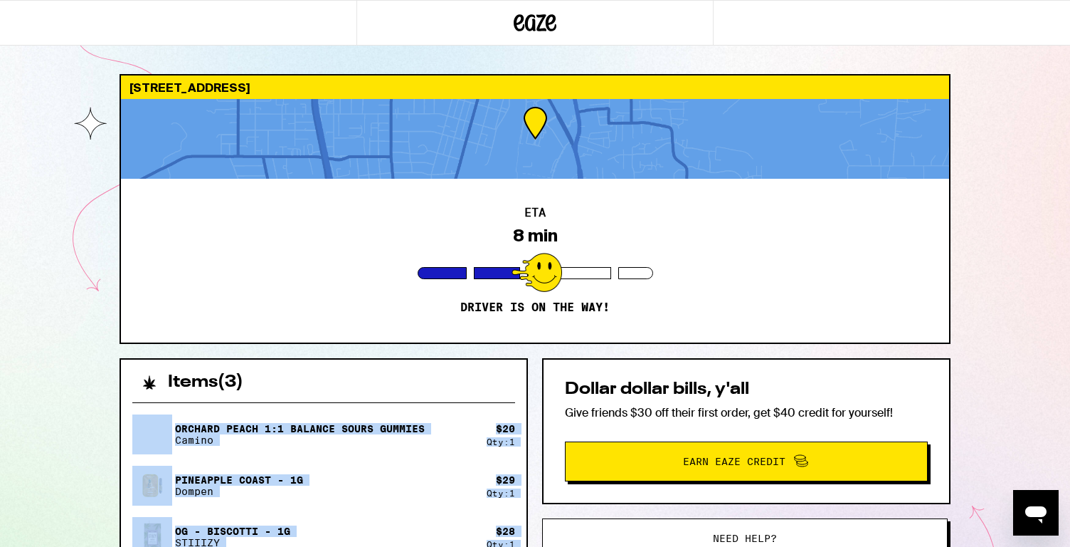
drag, startPoint x: 379, startPoint y: 395, endPoint x: 427, endPoint y: 583, distance: 194.0
click at [427, 546] on html "733 Vista Tulocay Ln Napa 94559 ETA 8 min Driver is on the way! Items ( 3 ) Orc…" at bounding box center [535, 397] width 1070 height 794
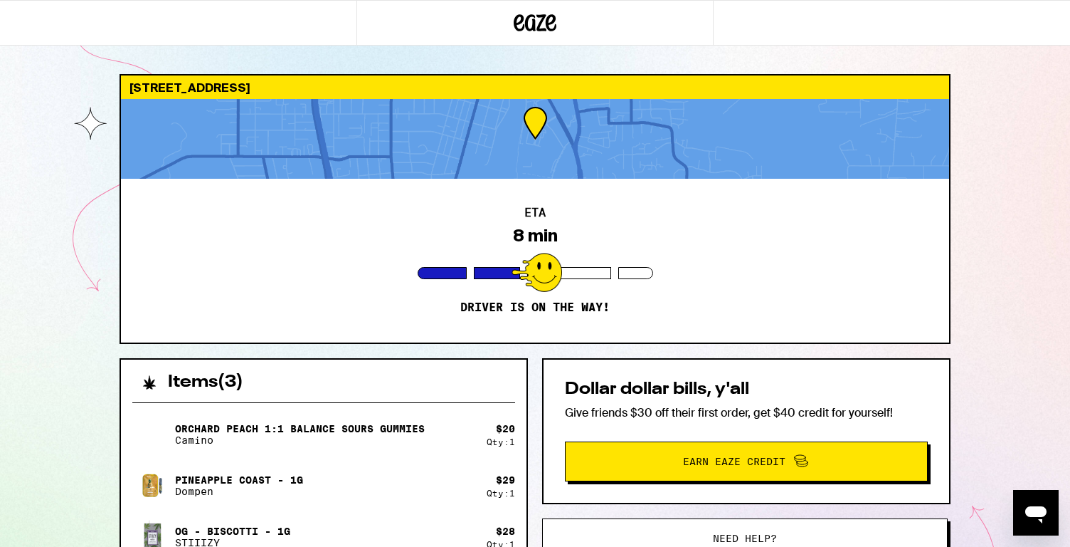
click at [397, 366] on div "Items ( 3 )" at bounding box center [324, 374] width 406 height 31
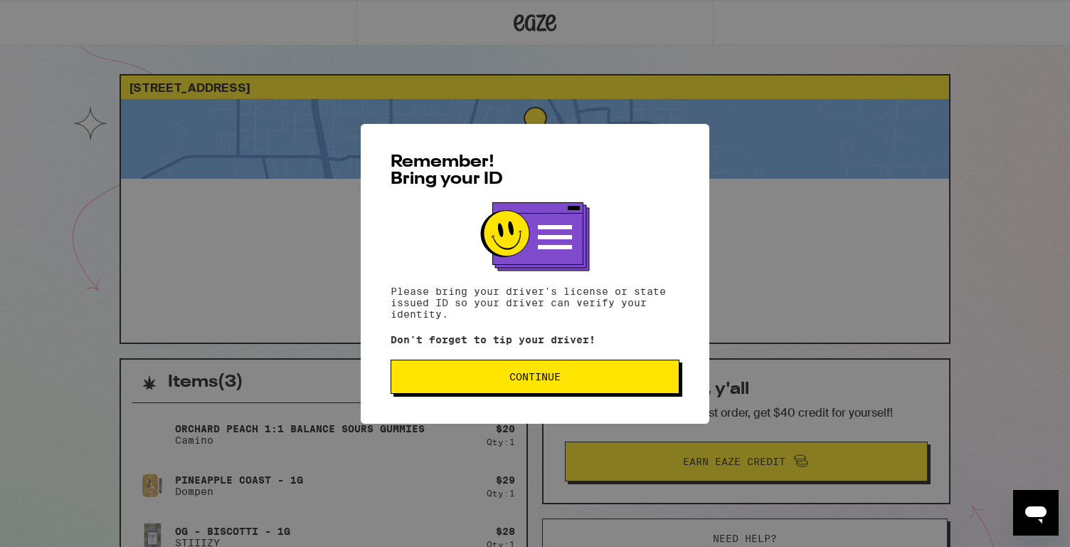
click at [467, 381] on span "Continue" at bounding box center [535, 376] width 265 height 10
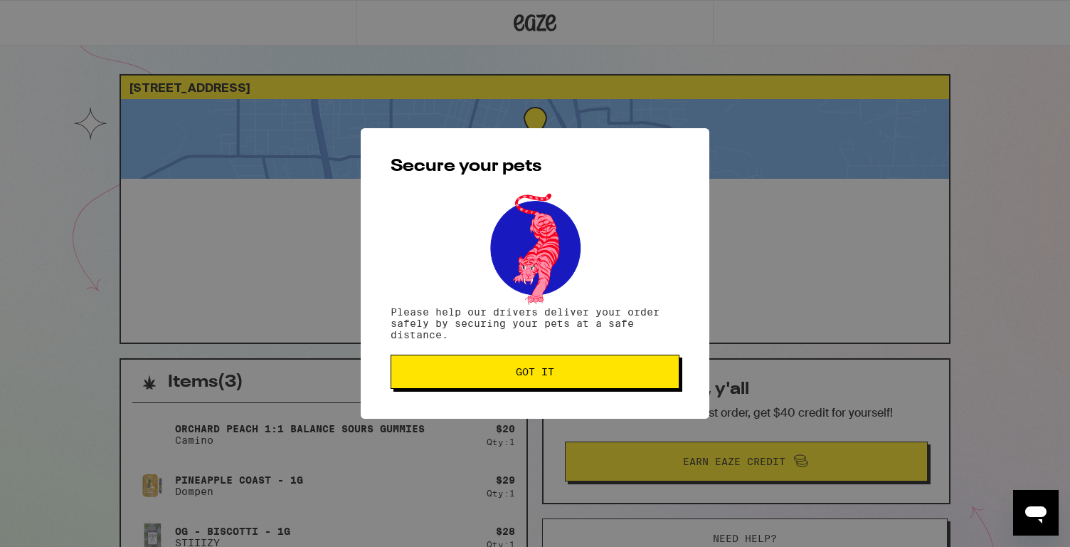
click at [467, 384] on button "Got it" at bounding box center [535, 371] width 289 height 34
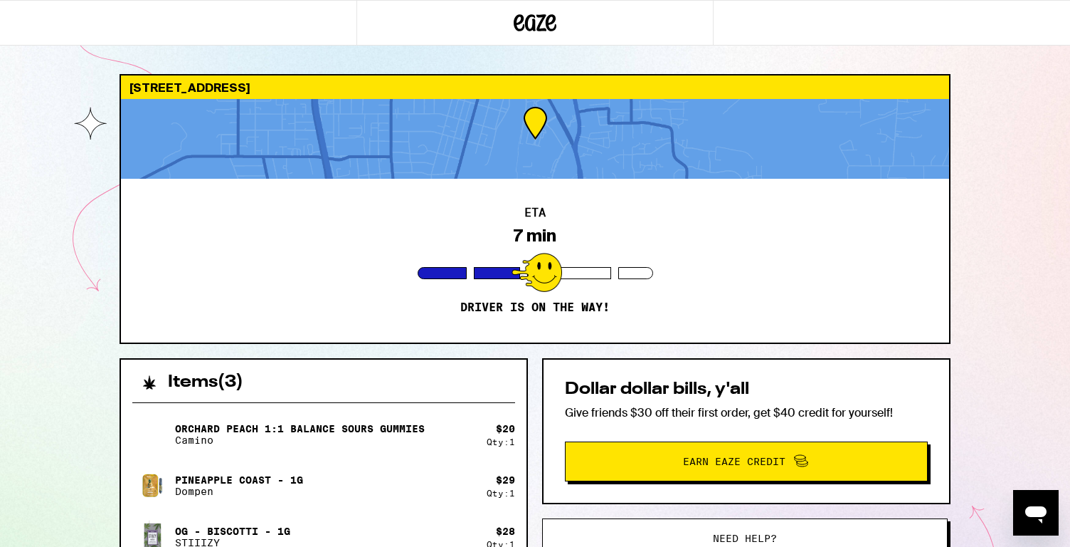
click at [222, 84] on div "[STREET_ADDRESS]" at bounding box center [535, 86] width 828 height 23
click at [266, 102] on div at bounding box center [535, 139] width 828 height 80
click at [276, 249] on div "ETA 7 min Driver is on the way!" at bounding box center [535, 261] width 828 height 164
